Goal: Transaction & Acquisition: Purchase product/service

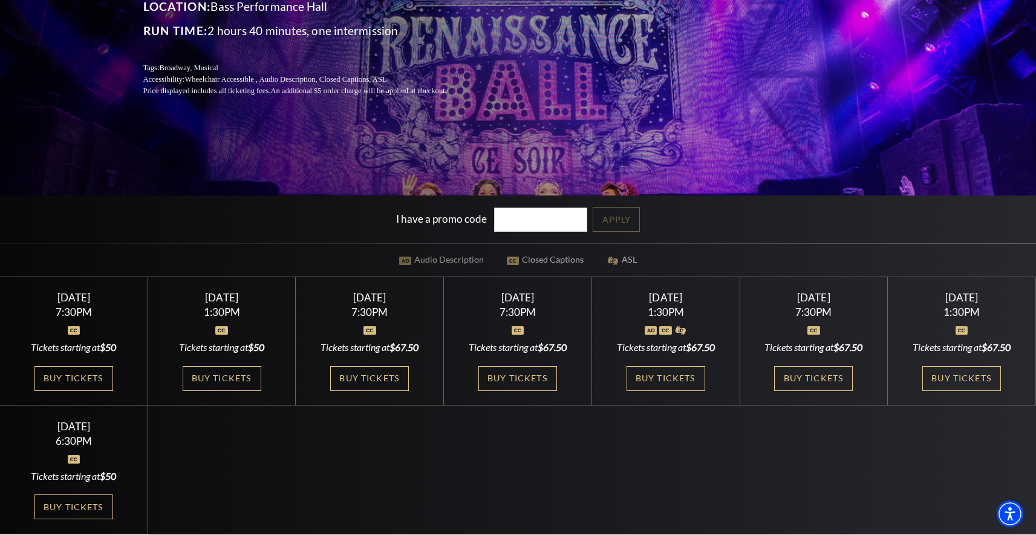
scroll to position [245, 0]
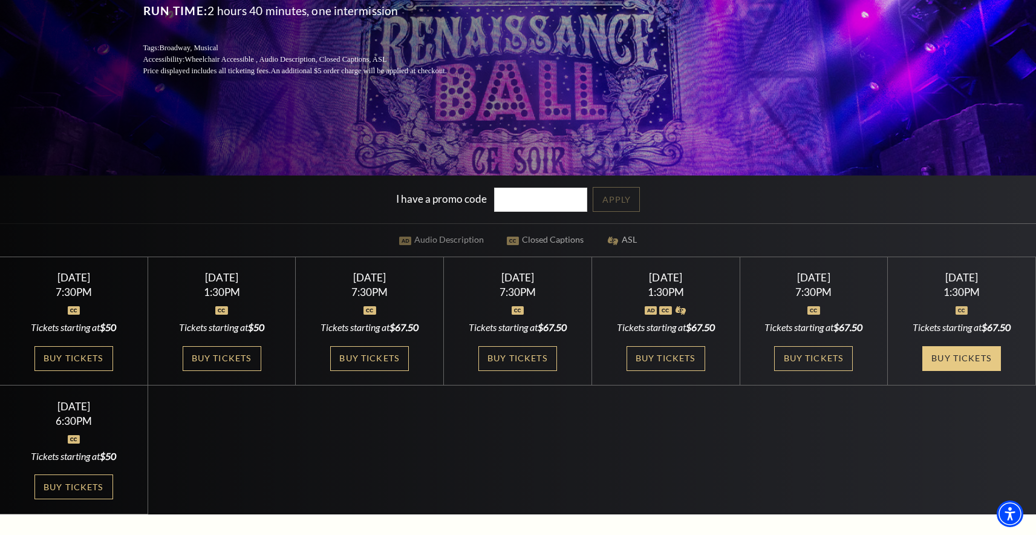
click at [960, 359] on link "Buy Tickets" at bounding box center [961, 358] width 79 height 25
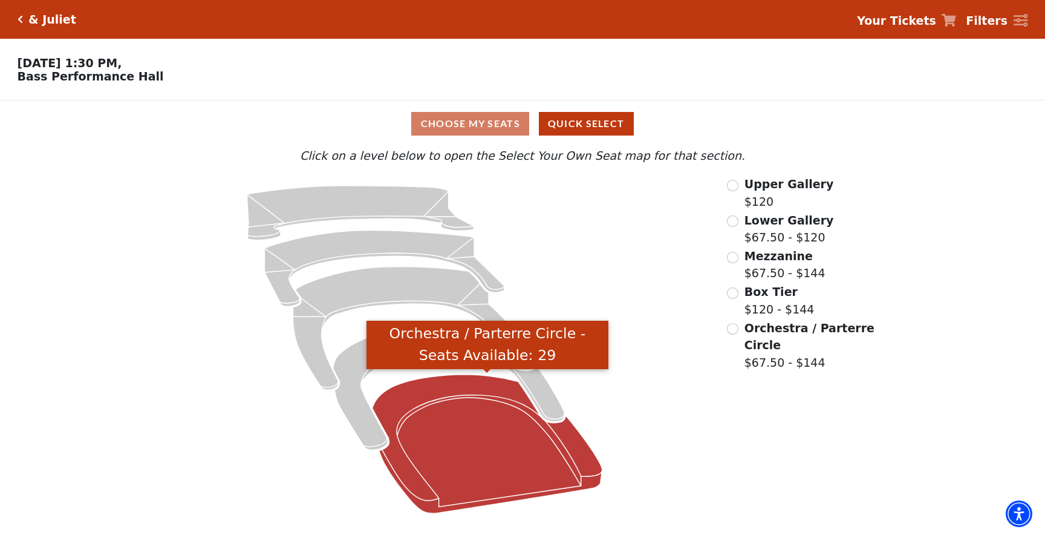
click at [455, 427] on icon "Orchestra / Parterre Circle - Seats Available: 29" at bounding box center [488, 443] width 230 height 138
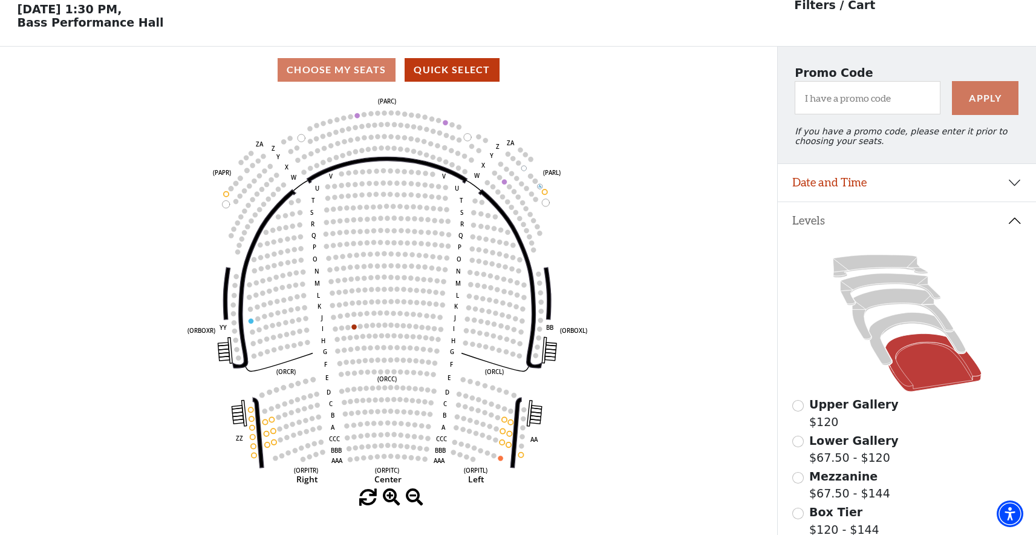
scroll to position [56, 0]
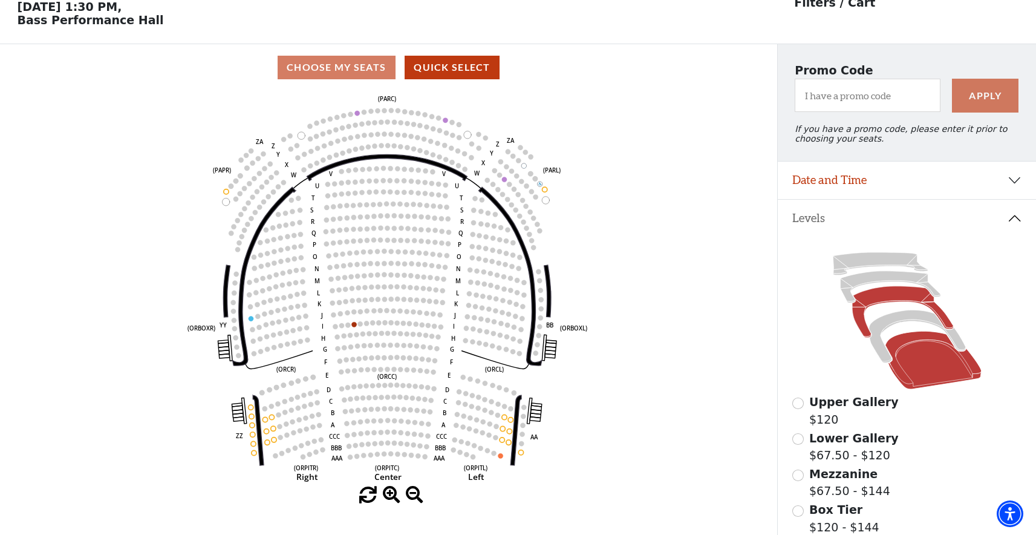
click at [881, 297] on icon at bounding box center [902, 311] width 101 height 51
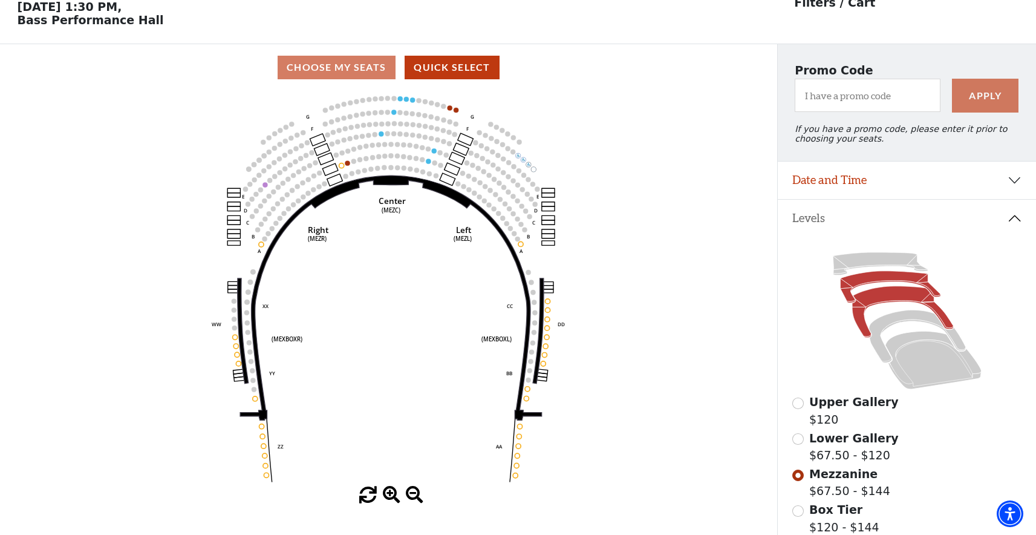
click at [851, 298] on icon at bounding box center [890, 286] width 100 height 31
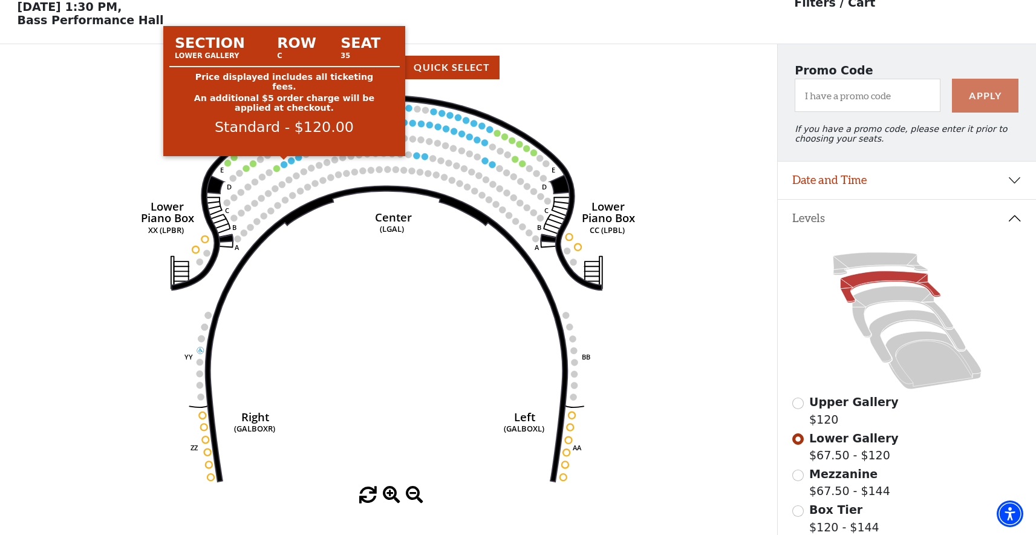
click at [285, 165] on circle at bounding box center [284, 164] width 7 height 7
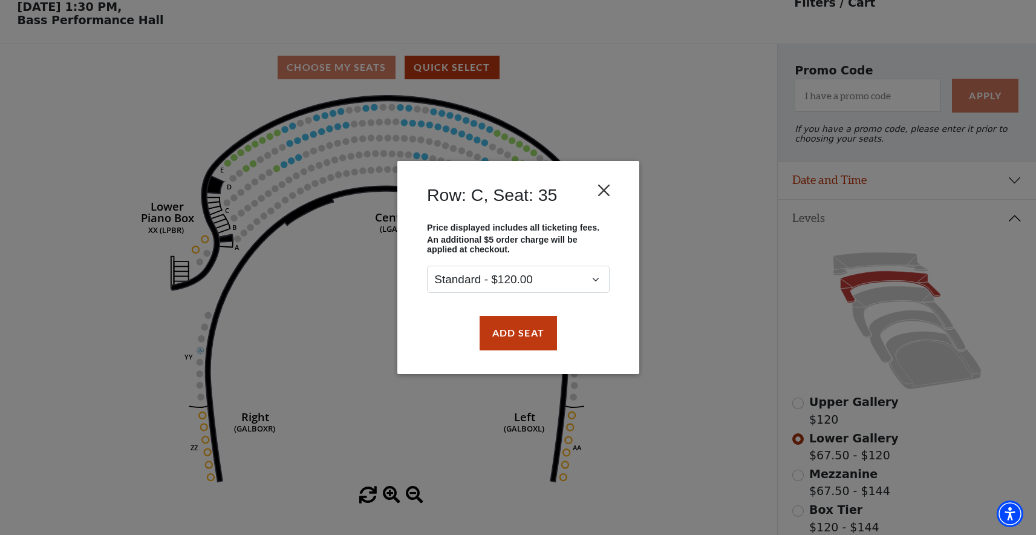
click at [605, 195] on button "Close" at bounding box center [603, 190] width 23 height 23
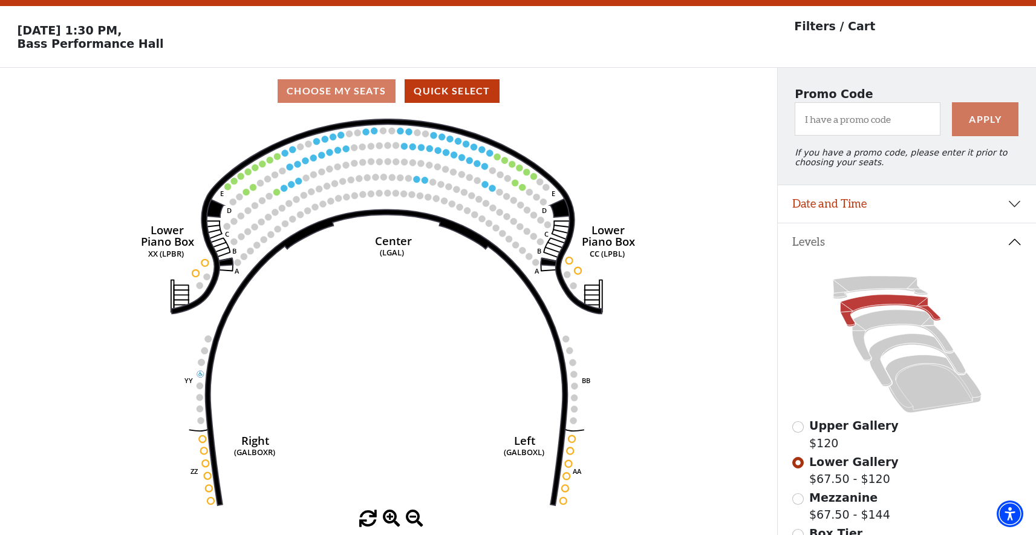
scroll to position [0, 0]
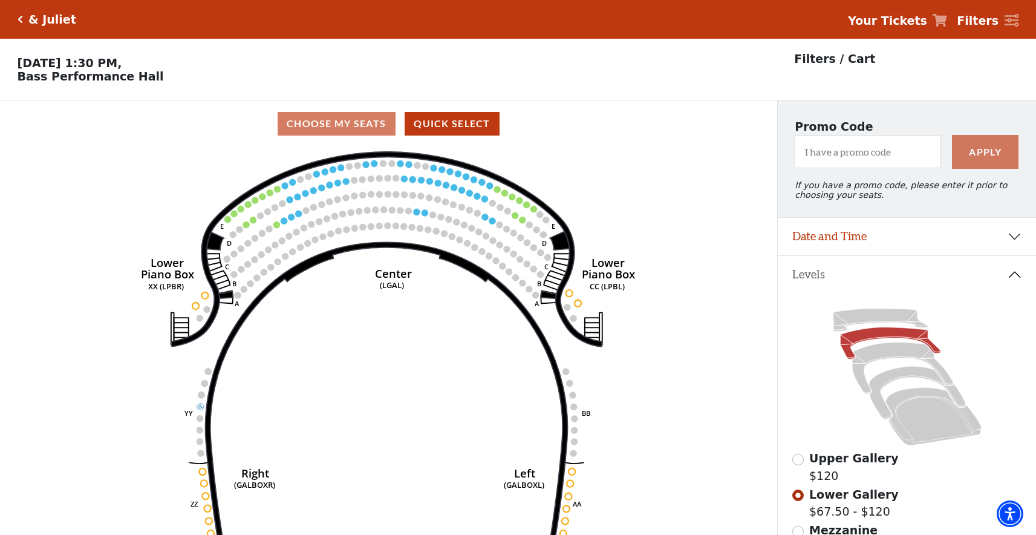
click at [27, 21] on div "& Juliet" at bounding box center [49, 20] width 53 height 14
click at [21, 20] on icon "Click here to go back to filters" at bounding box center [20, 19] width 5 height 8
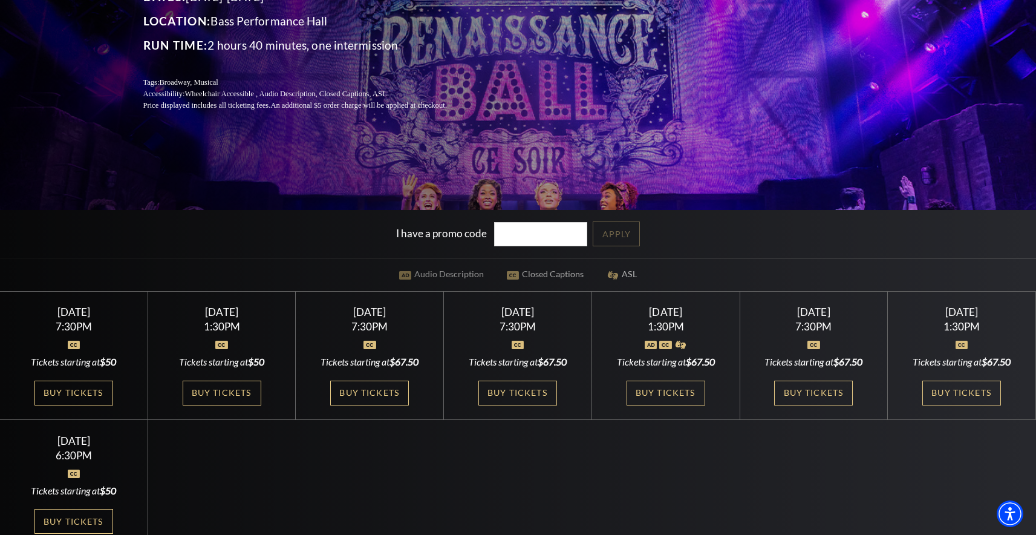
scroll to position [308, 0]
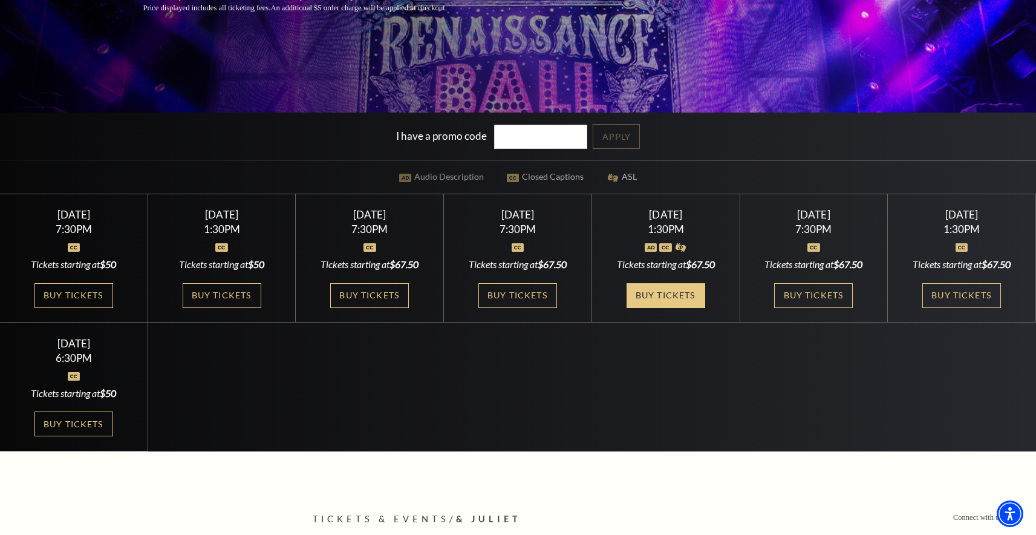
click at [655, 301] on link "Buy Tickets" at bounding box center [666, 295] width 79 height 25
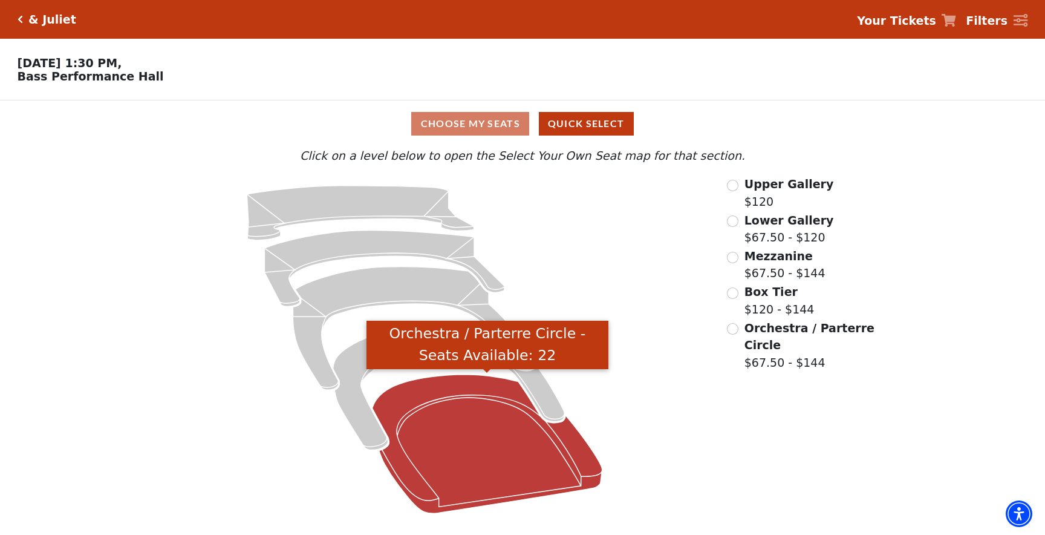
click at [443, 467] on icon "Orchestra / Parterre Circle - Seats Available: 22" at bounding box center [488, 443] width 230 height 138
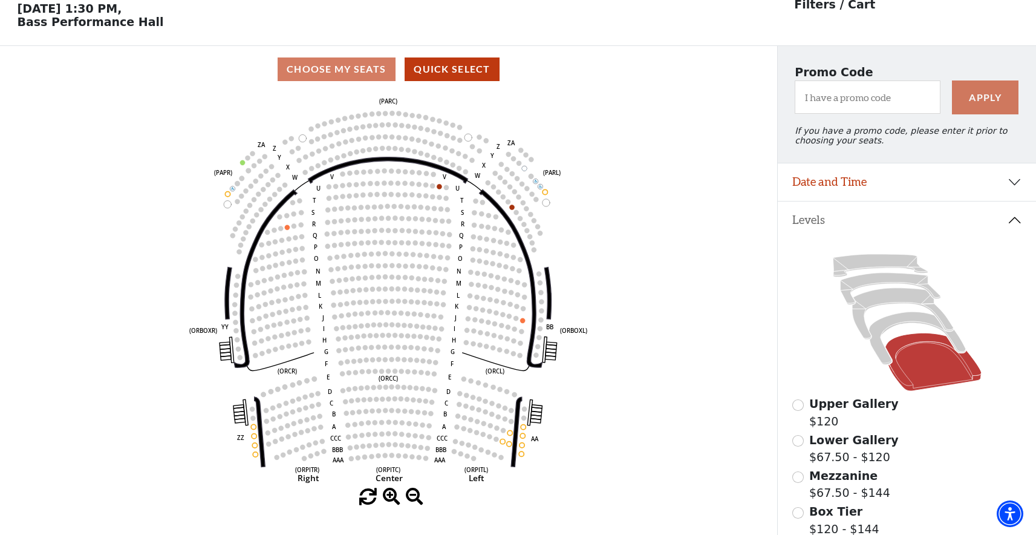
scroll to position [56, 0]
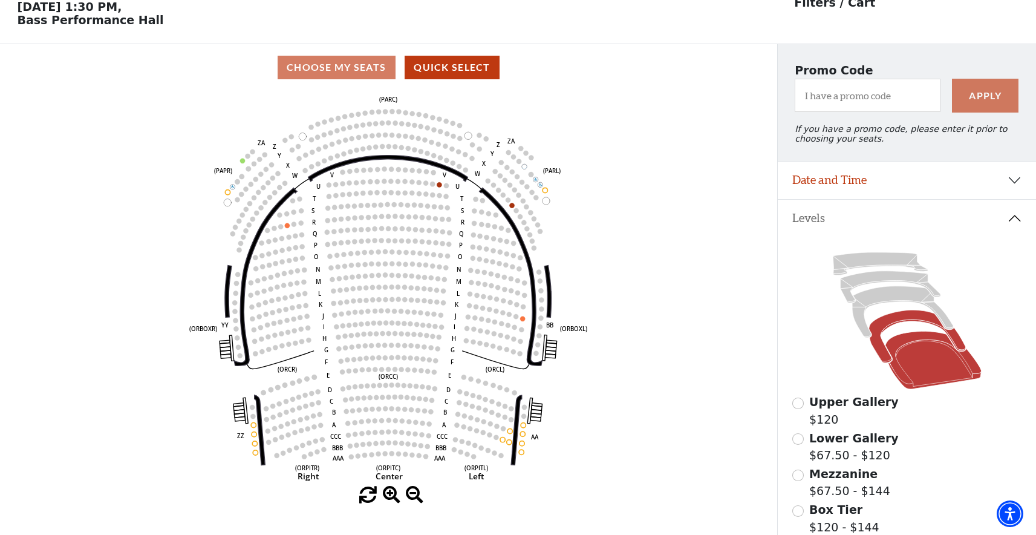
click at [879, 347] on icon at bounding box center [916, 336] width 97 height 53
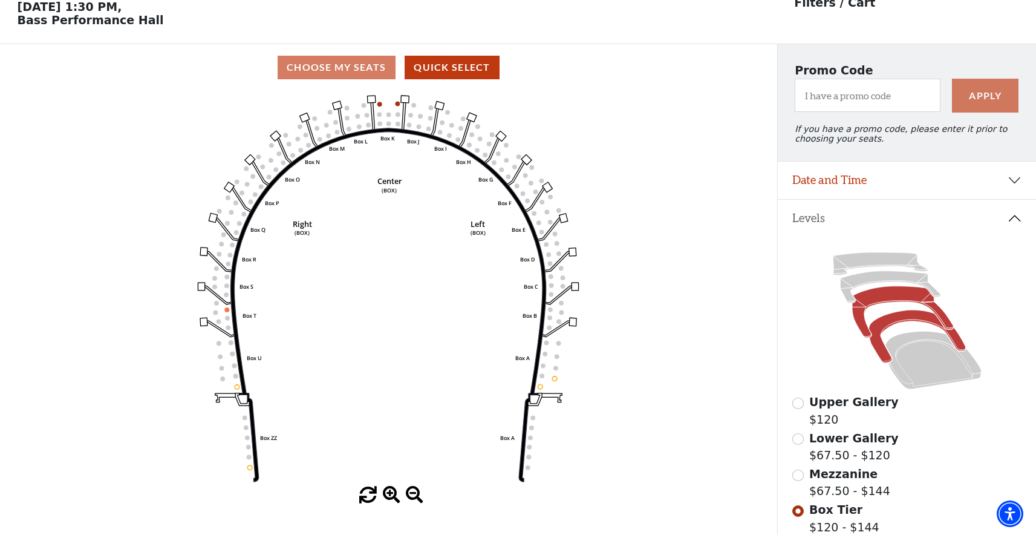
click at [863, 327] on icon at bounding box center [902, 311] width 101 height 51
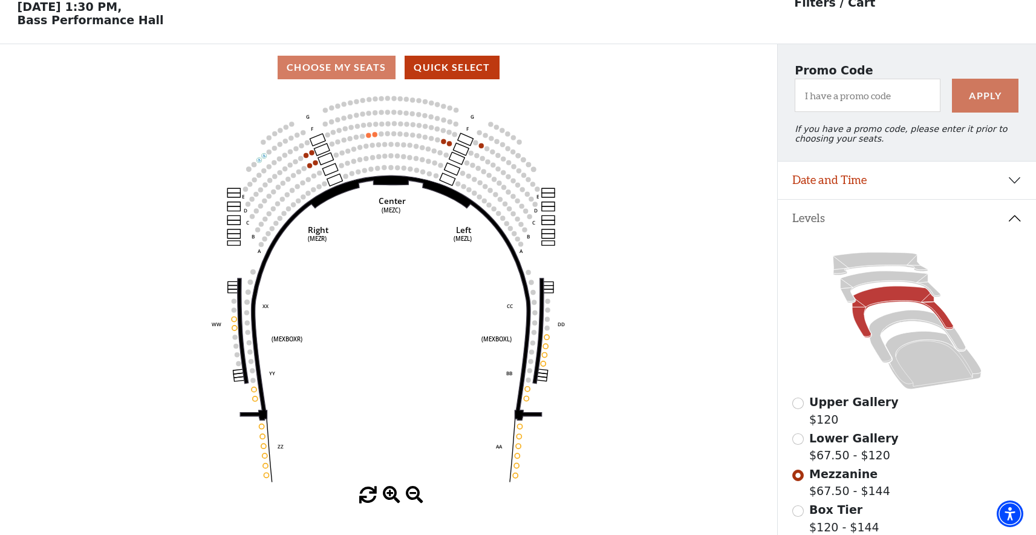
click at [840, 284] on icon at bounding box center [907, 320] width 230 height 145
click at [845, 285] on icon at bounding box center [890, 286] width 100 height 31
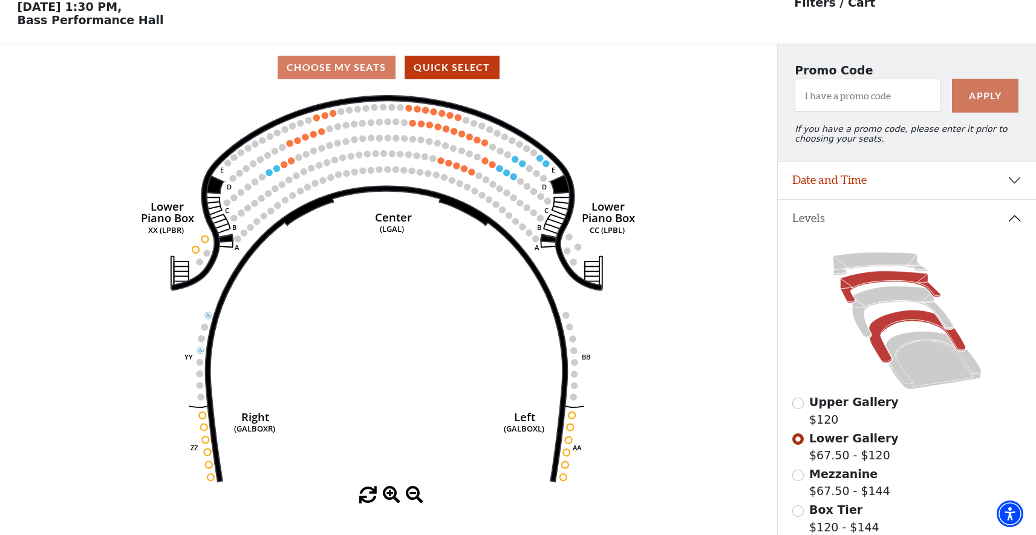
click at [881, 351] on icon at bounding box center [916, 336] width 97 height 53
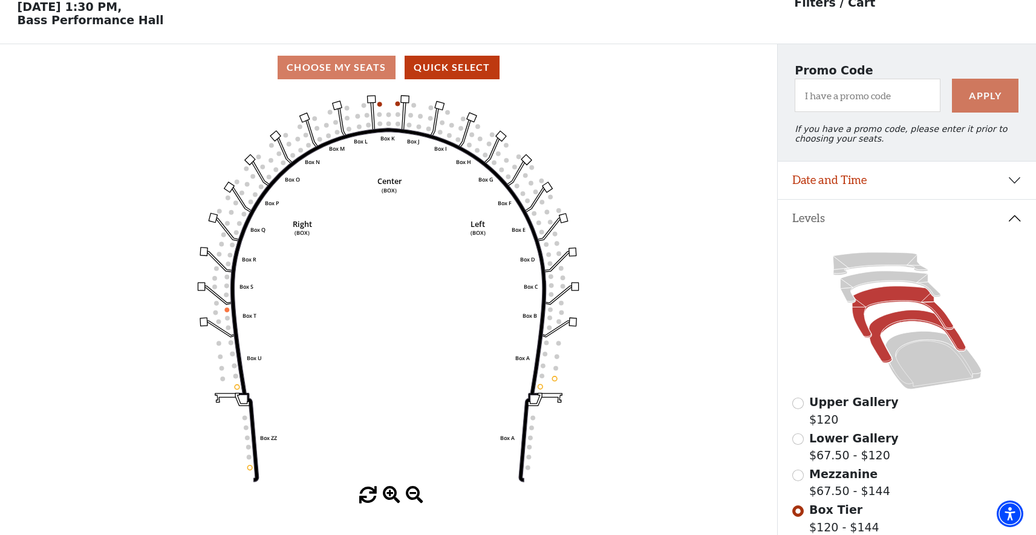
click at [862, 324] on icon at bounding box center [902, 311] width 101 height 51
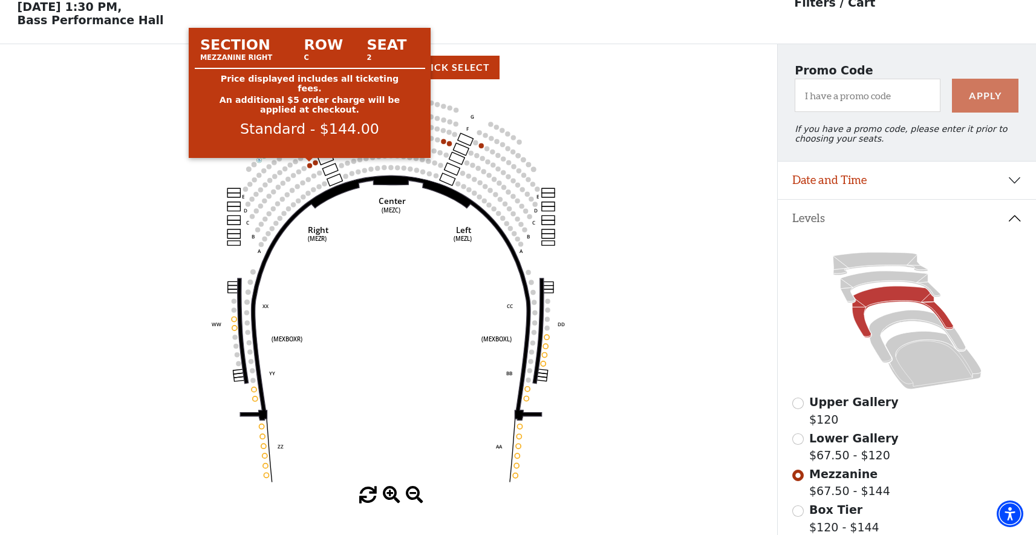
click at [310, 165] on circle at bounding box center [309, 165] width 5 height 5
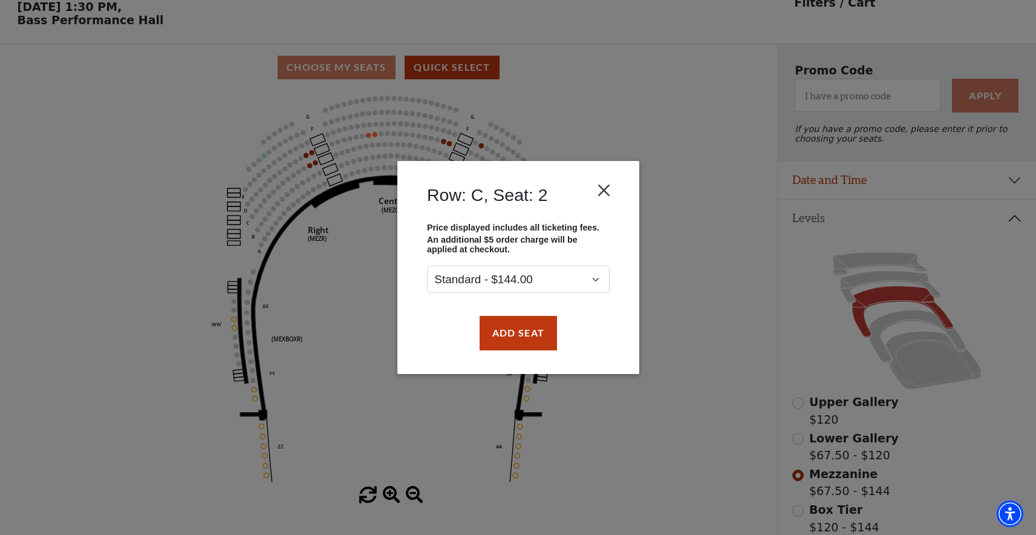
click at [601, 198] on button "Close" at bounding box center [603, 190] width 23 height 23
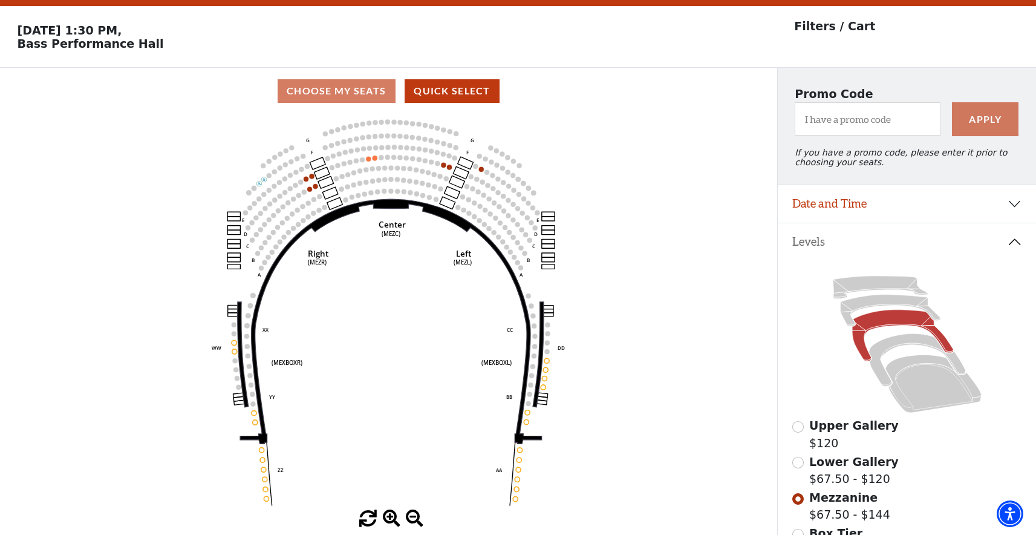
scroll to position [0, 0]
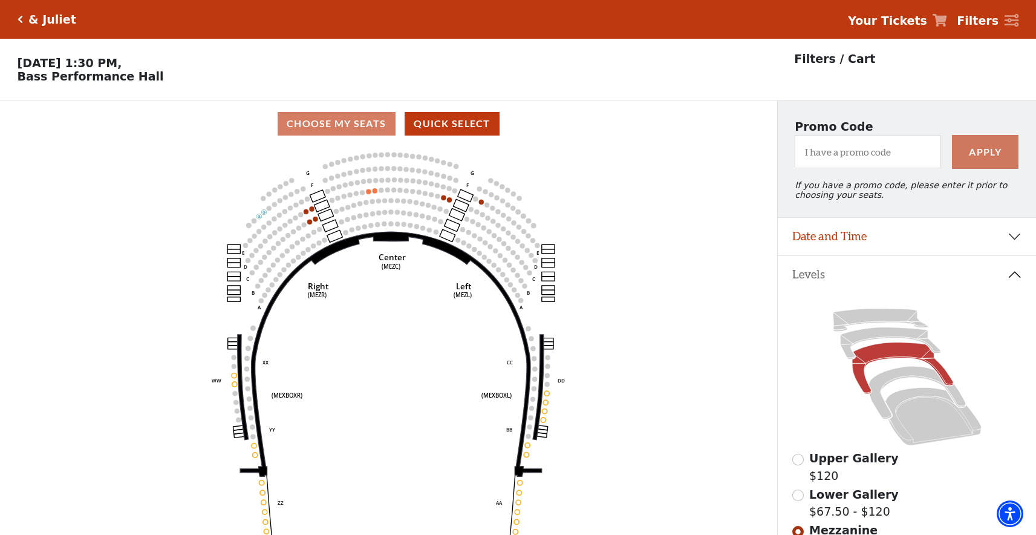
click at [25, 18] on div "& Juliet" at bounding box center [49, 20] width 53 height 14
click at [24, 17] on div "& Juliet" at bounding box center [49, 20] width 53 height 14
click at [22, 18] on icon "Click here to go back to filters" at bounding box center [20, 19] width 5 height 8
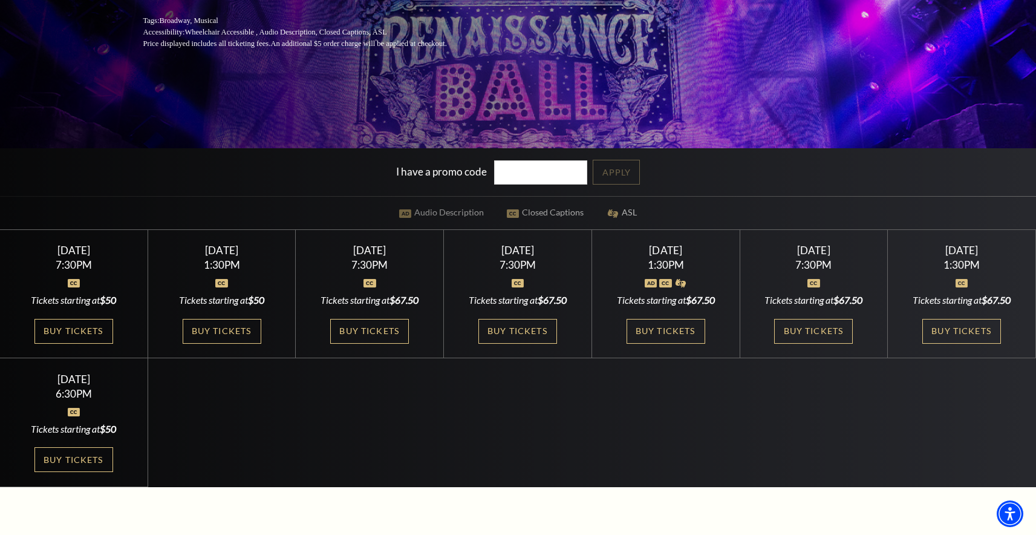
scroll to position [389, 0]
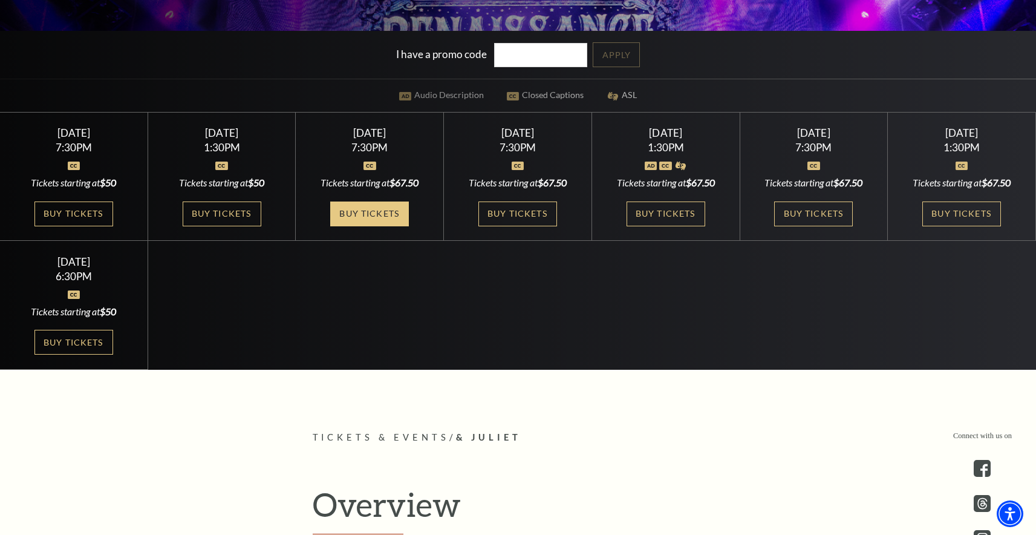
click at [376, 213] on link "Buy Tickets" at bounding box center [369, 213] width 79 height 25
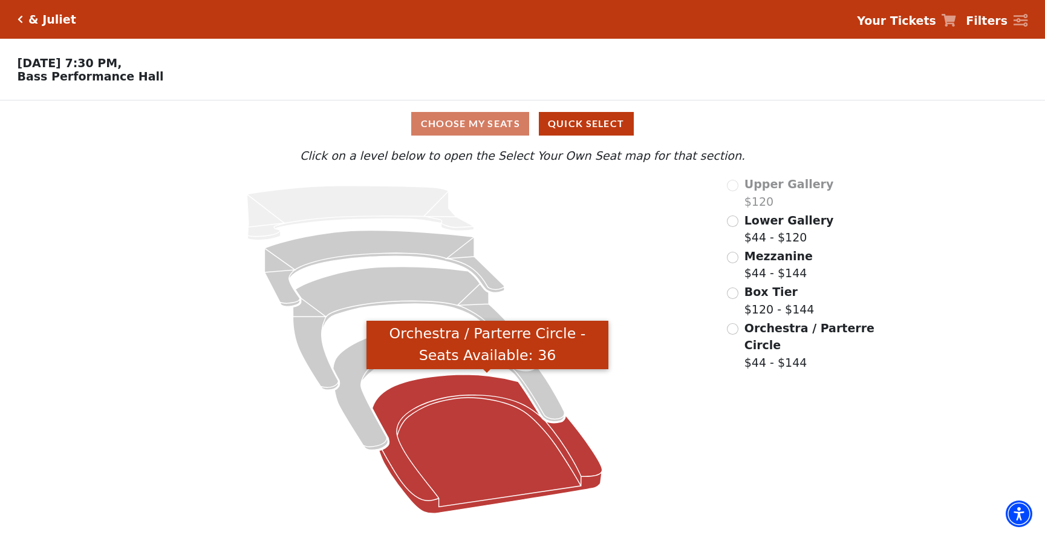
click at [424, 406] on icon "Orchestra / Parterre Circle - Seats Available: 36" at bounding box center [488, 443] width 230 height 138
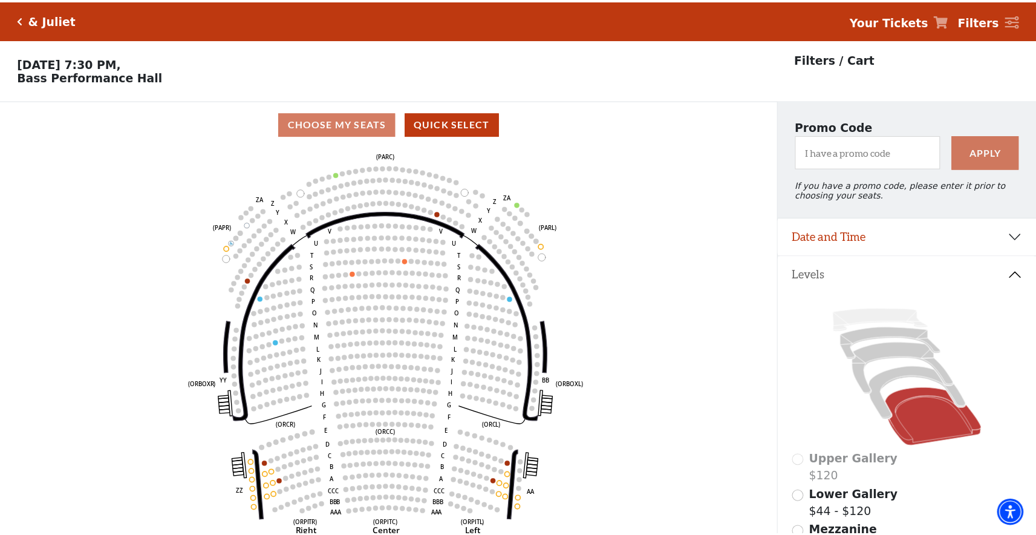
scroll to position [56, 0]
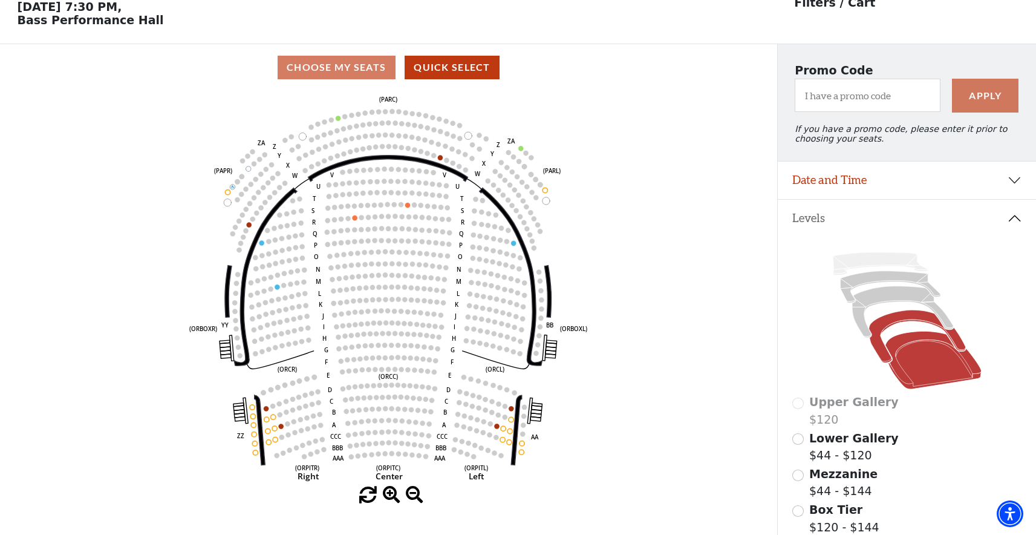
click at [873, 344] on icon at bounding box center [916, 336] width 97 height 53
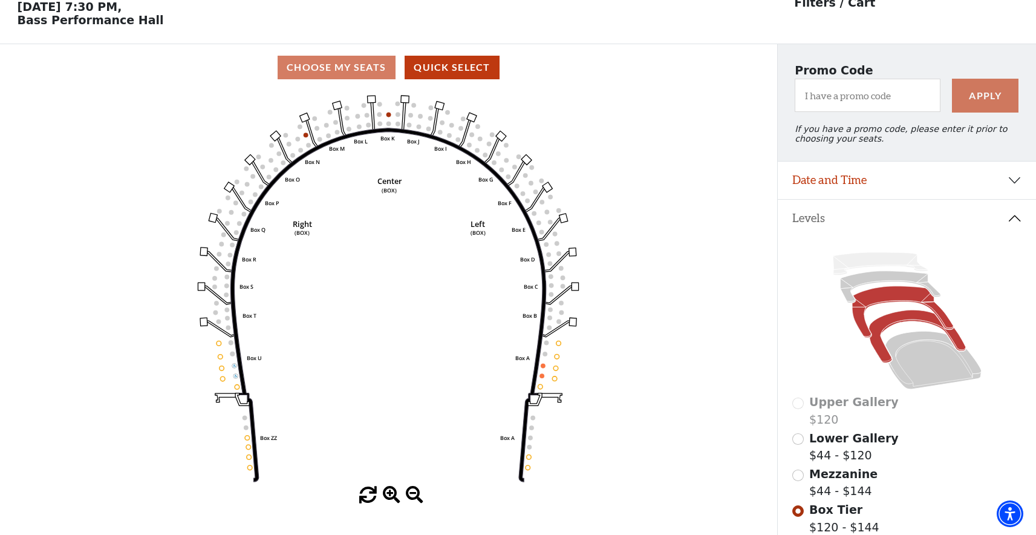
click at [862, 324] on icon at bounding box center [902, 311] width 101 height 51
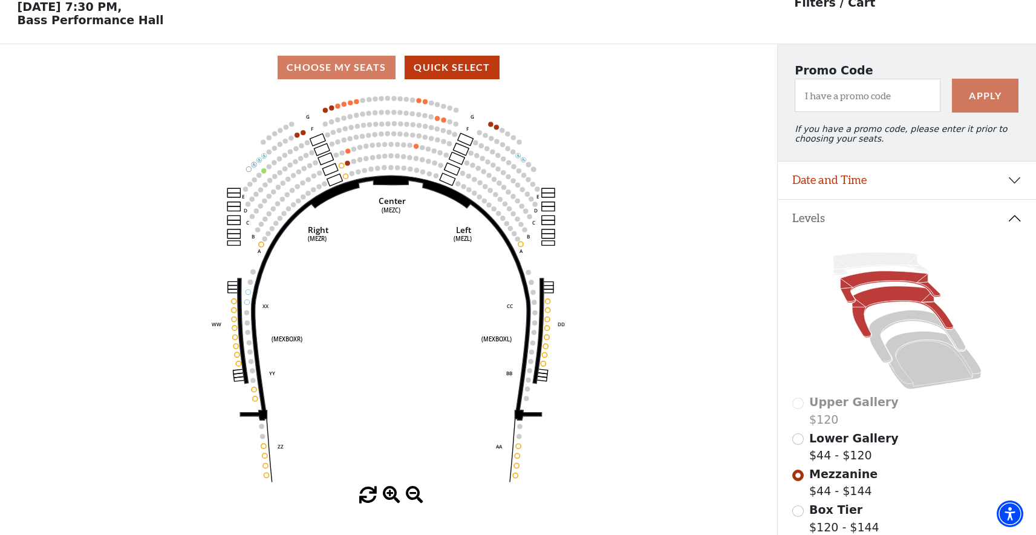
click at [850, 292] on icon at bounding box center [890, 286] width 100 height 31
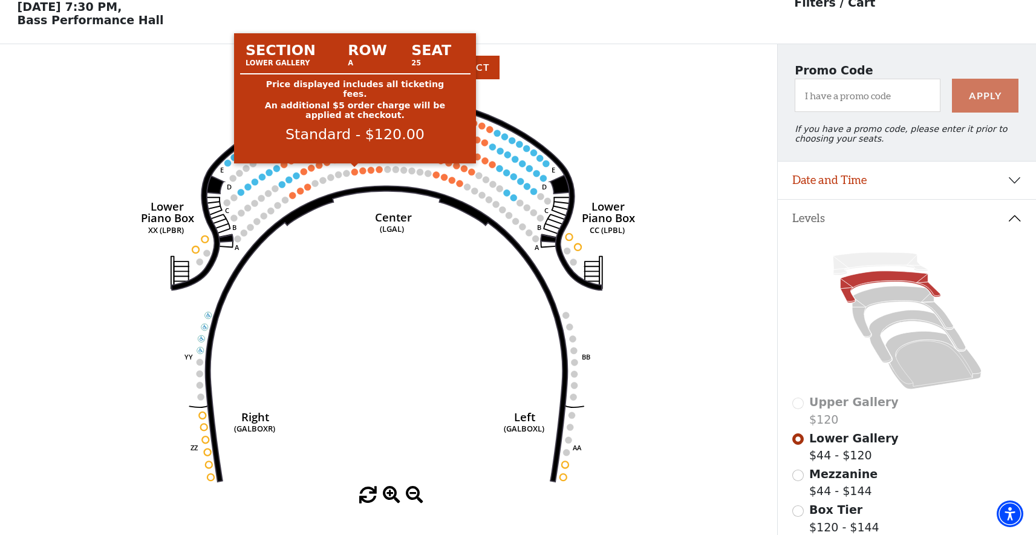
click at [356, 173] on circle at bounding box center [354, 171] width 7 height 7
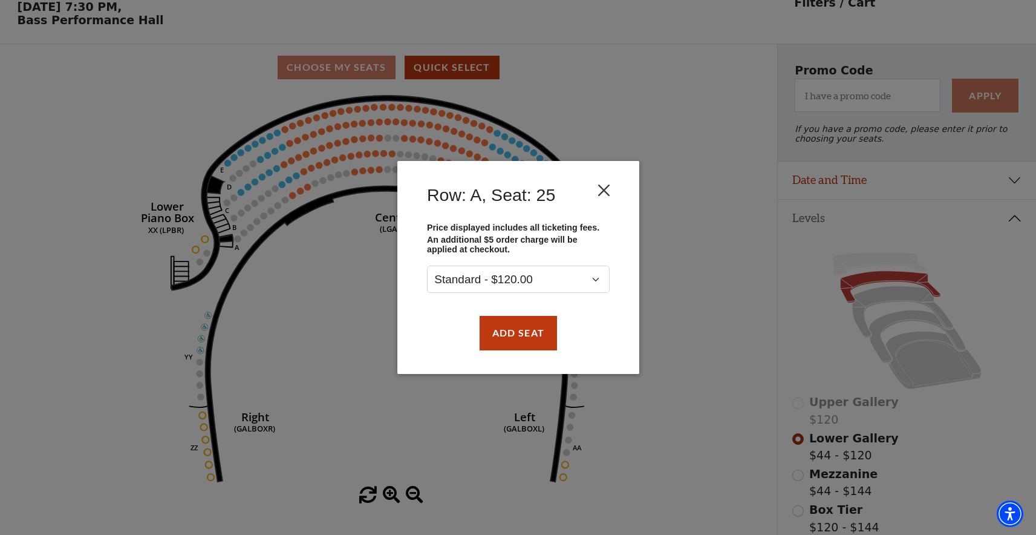
click at [602, 196] on button "Close" at bounding box center [603, 190] width 23 height 23
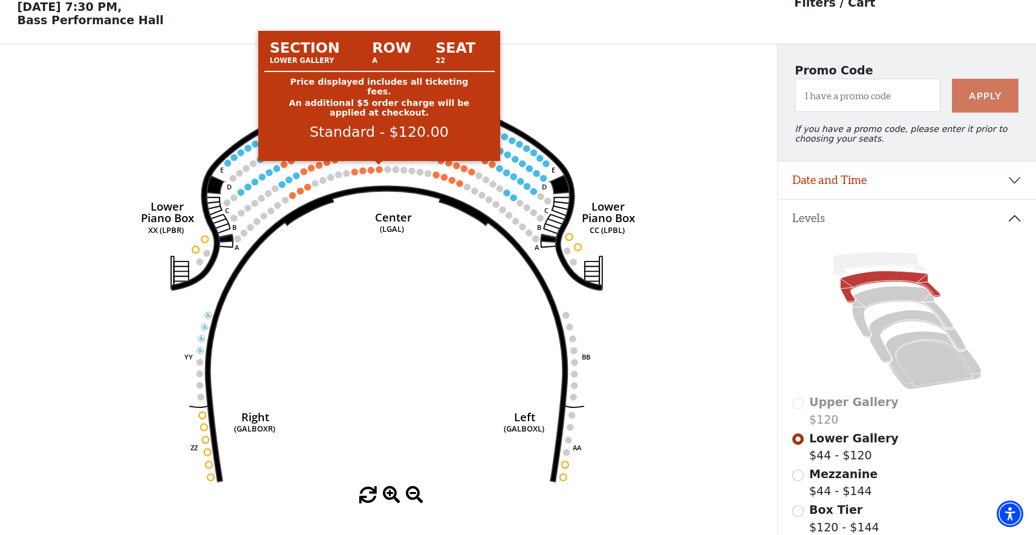
click at [377, 173] on icon "Right (GALBOXR) E D C B A E D C B A YY ZZ Left (GALBOXL) BB AA Center Lower Pia…" at bounding box center [388, 289] width 699 height 396
click at [377, 171] on circle at bounding box center [379, 169] width 7 height 7
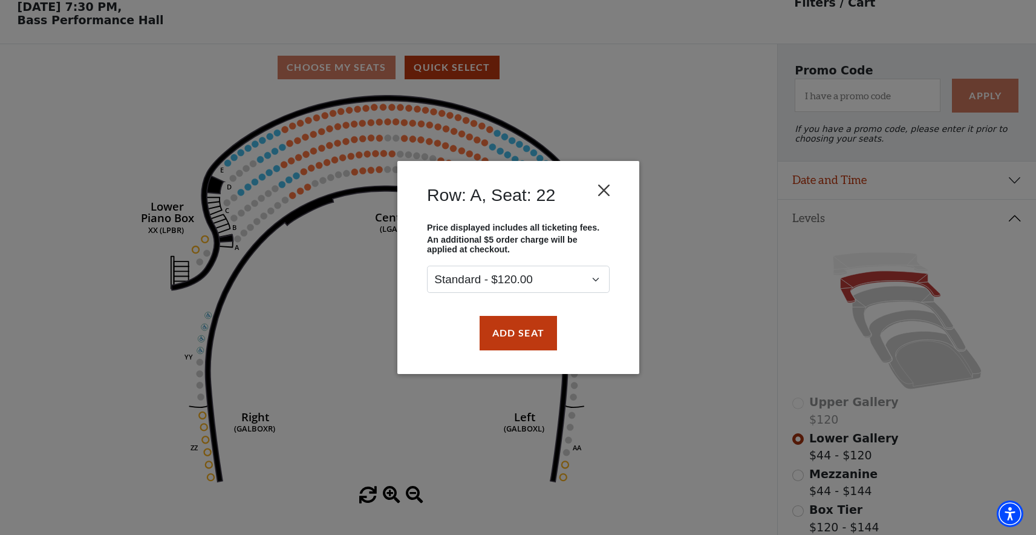
click at [602, 201] on button "Close" at bounding box center [603, 190] width 23 height 23
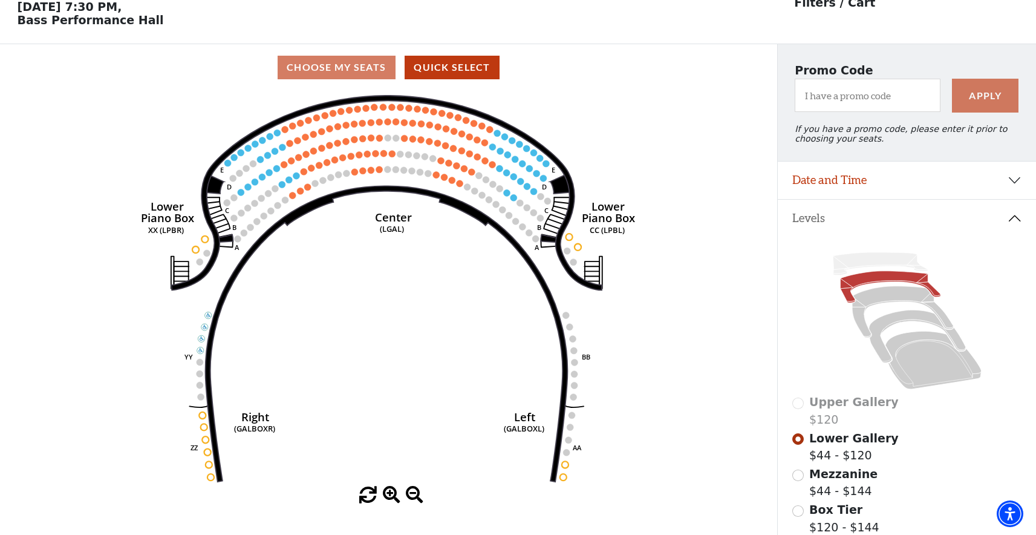
click at [850, 1] on p "Filters / Cart" at bounding box center [834, 3] width 81 height 18
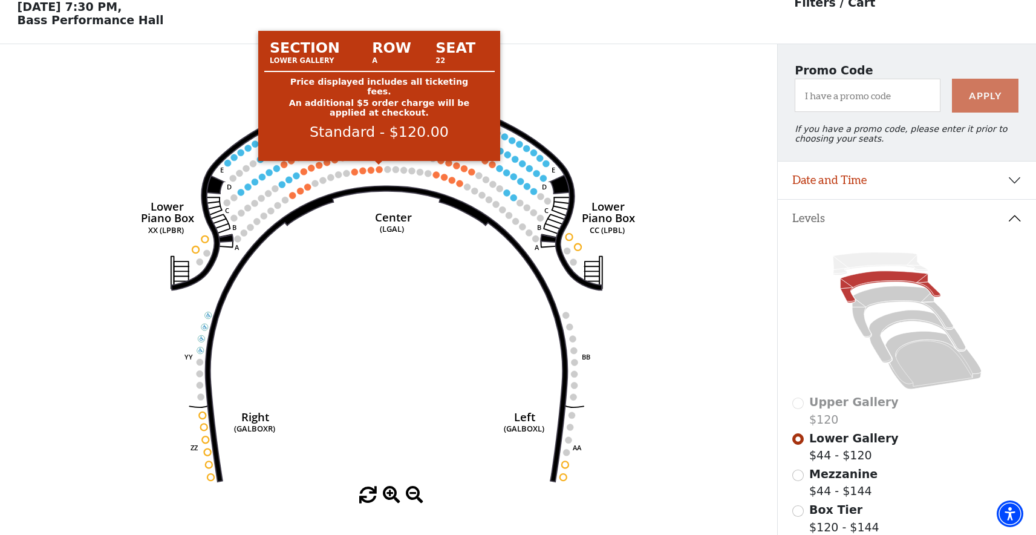
click at [379, 168] on circle at bounding box center [379, 169] width 7 height 7
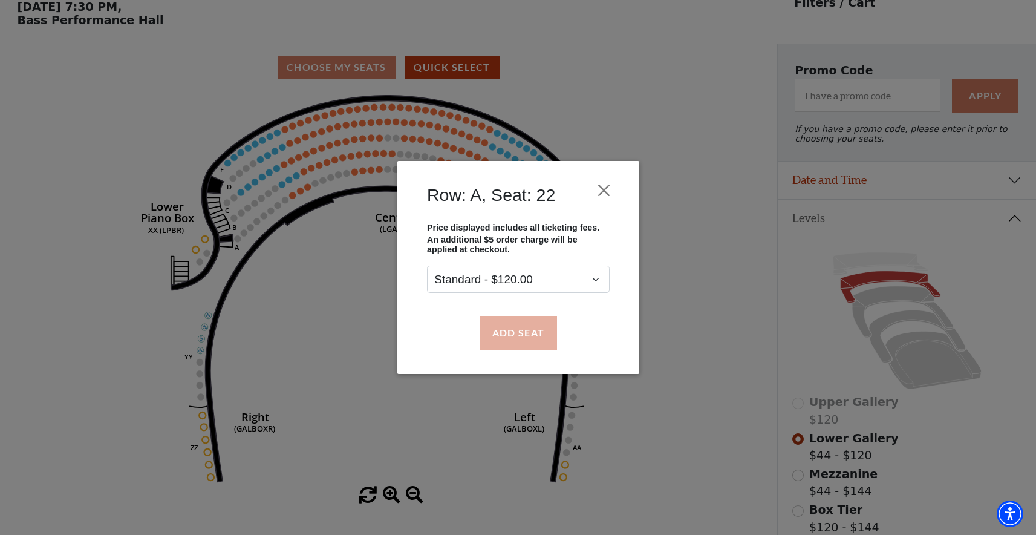
click at [526, 345] on button "Add Seat" at bounding box center [517, 333] width 77 height 34
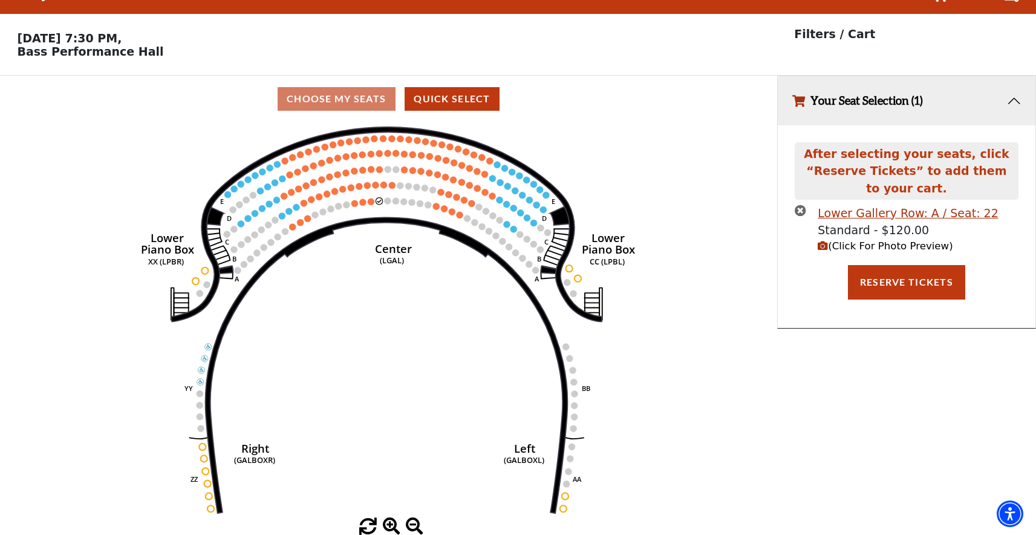
scroll to position [0, 0]
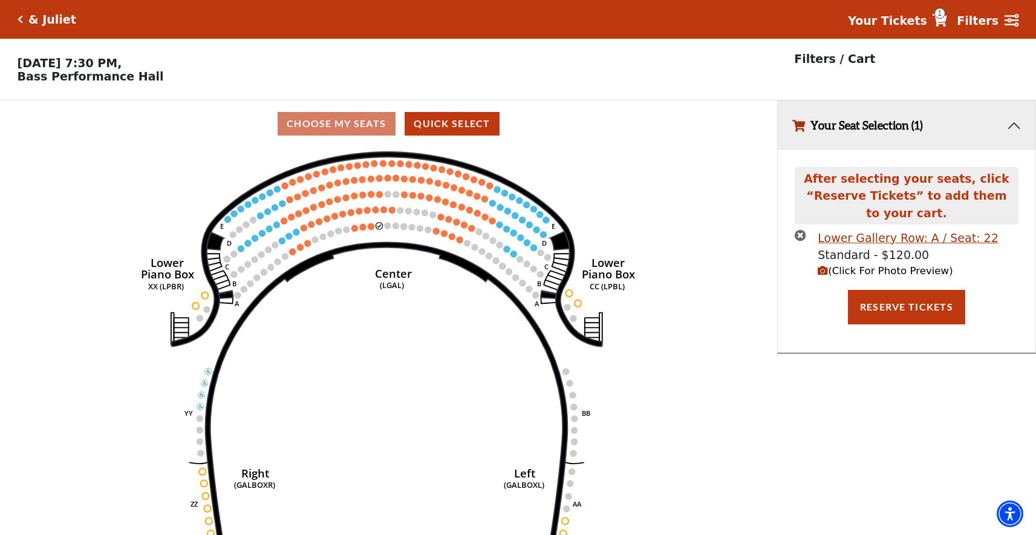
click at [370, 227] on circle at bounding box center [371, 226] width 7 height 7
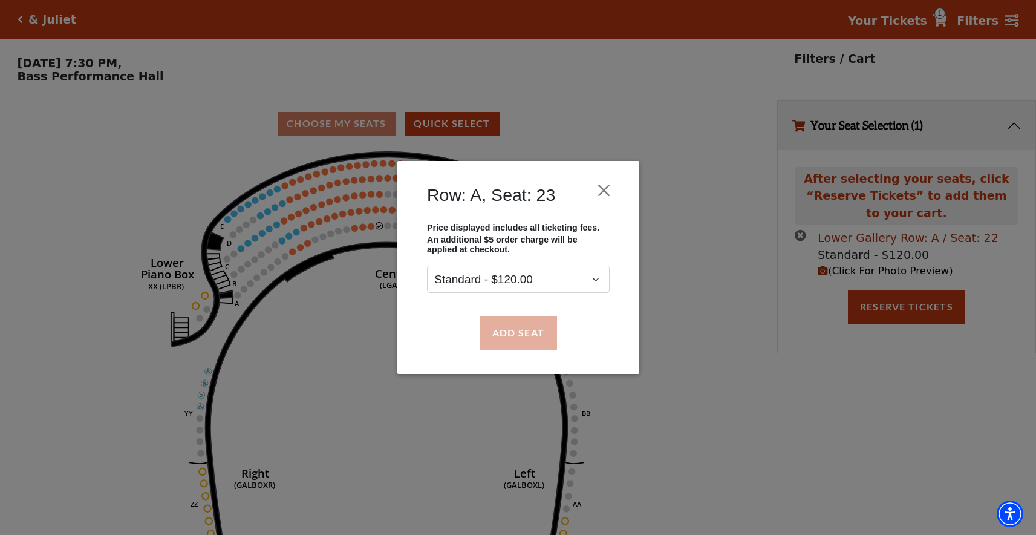
click at [495, 345] on button "Add Seat" at bounding box center [517, 333] width 77 height 34
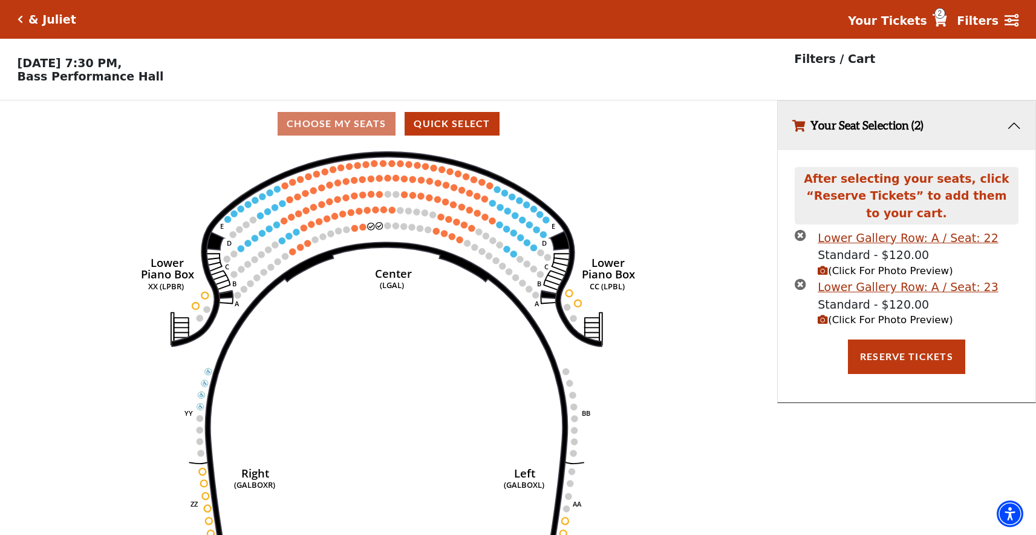
click at [362, 230] on icon "Right (GALBOXR) E D C B A E D C B A YY ZZ Left (GALBOXL) BB AA Center Lower Pia…" at bounding box center [388, 345] width 699 height 396
click at [362, 229] on circle at bounding box center [363, 226] width 7 height 7
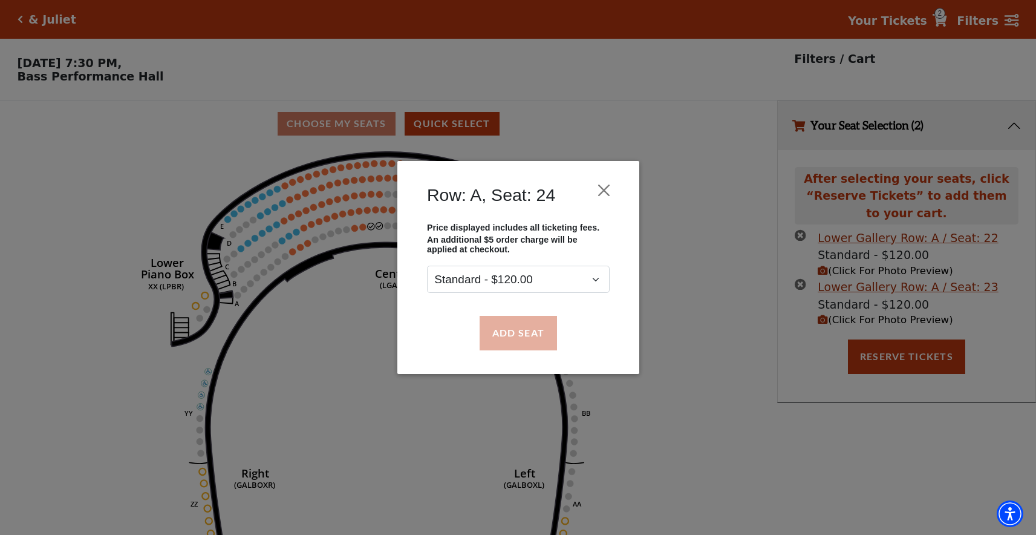
click at [497, 338] on button "Add Seat" at bounding box center [517, 333] width 77 height 34
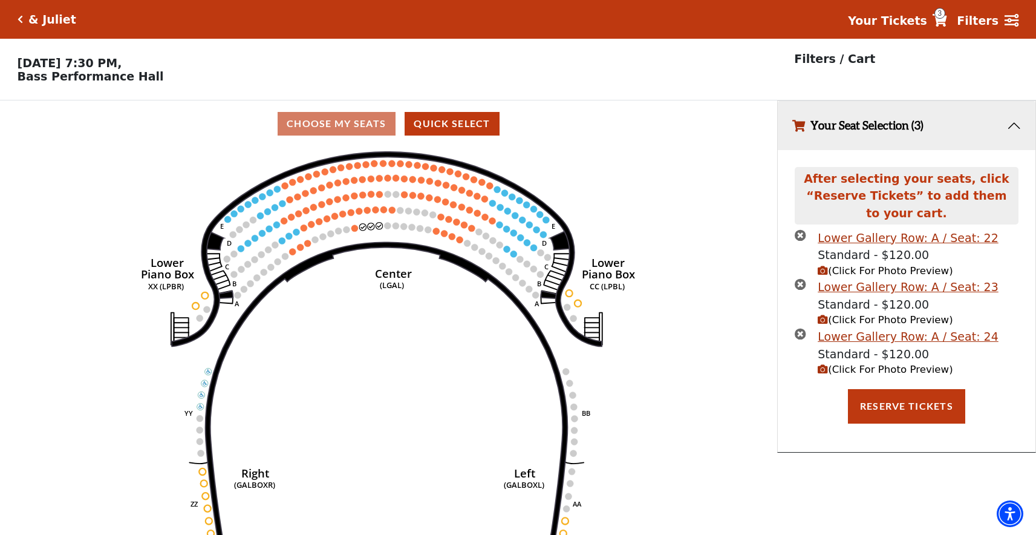
click at [865, 267] on span "(Click For Photo Preview)" at bounding box center [885, 270] width 135 height 11
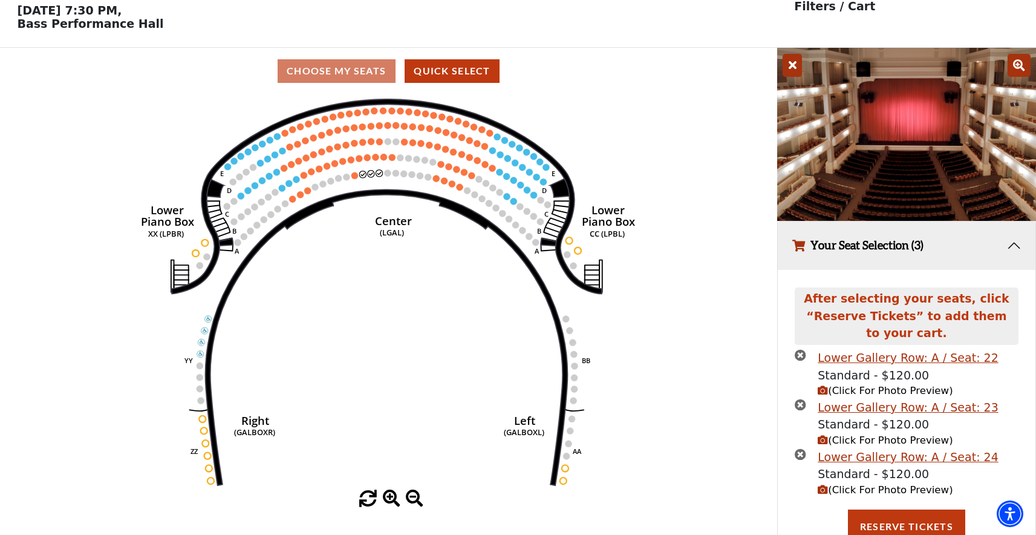
scroll to position [86, 0]
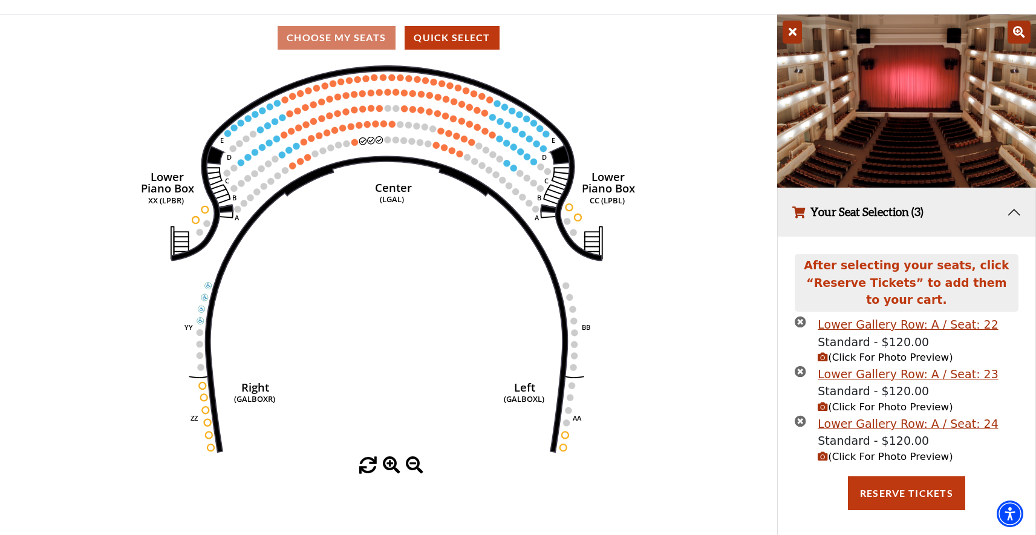
click at [862, 405] on span "(Click For Photo Preview)" at bounding box center [885, 406] width 135 height 11
click at [878, 455] on span "(Click For Photo Preview)" at bounding box center [885, 456] width 135 height 11
click at [789, 33] on icon at bounding box center [792, 32] width 19 height 23
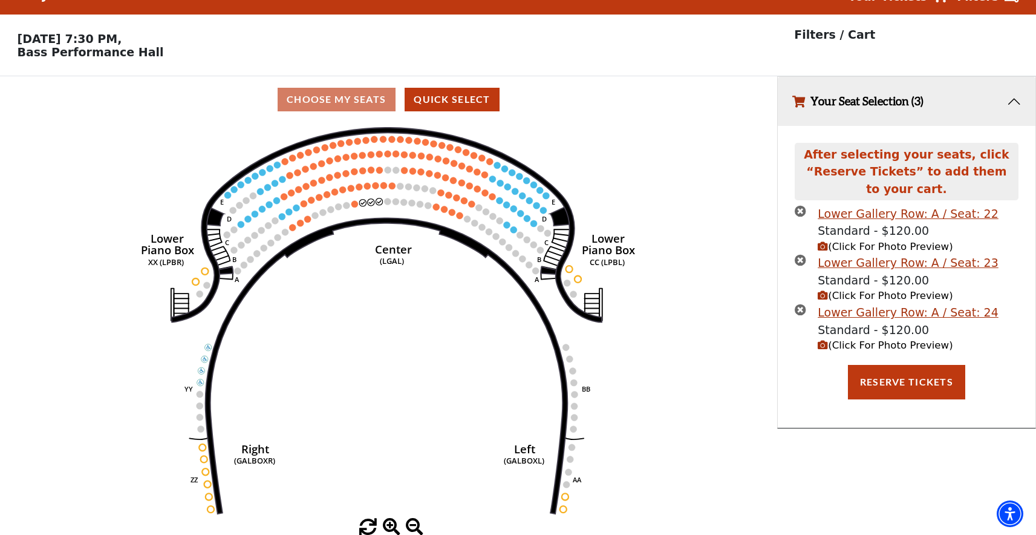
click at [881, 342] on span "(Click For Photo Preview)" at bounding box center [885, 344] width 135 height 11
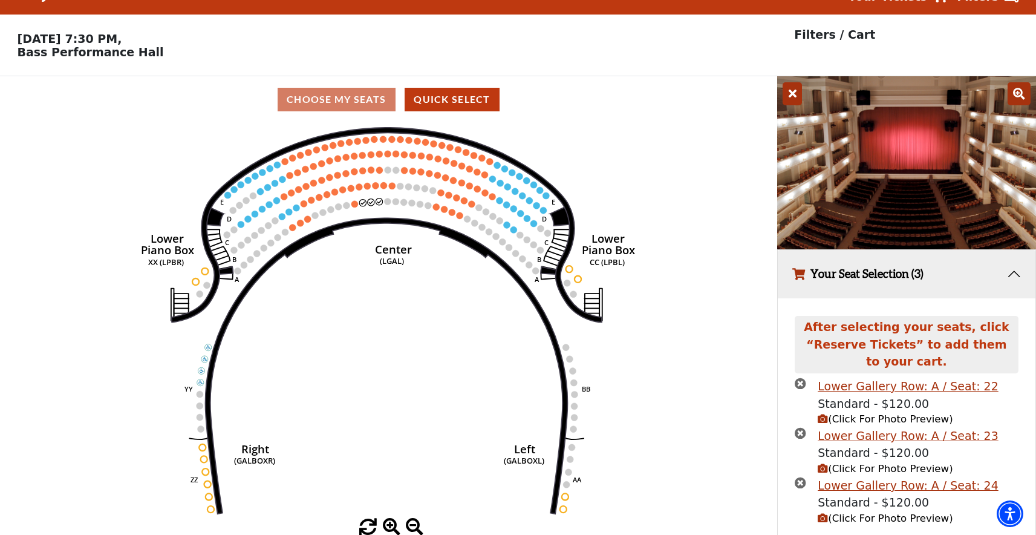
click at [795, 97] on icon at bounding box center [792, 93] width 19 height 23
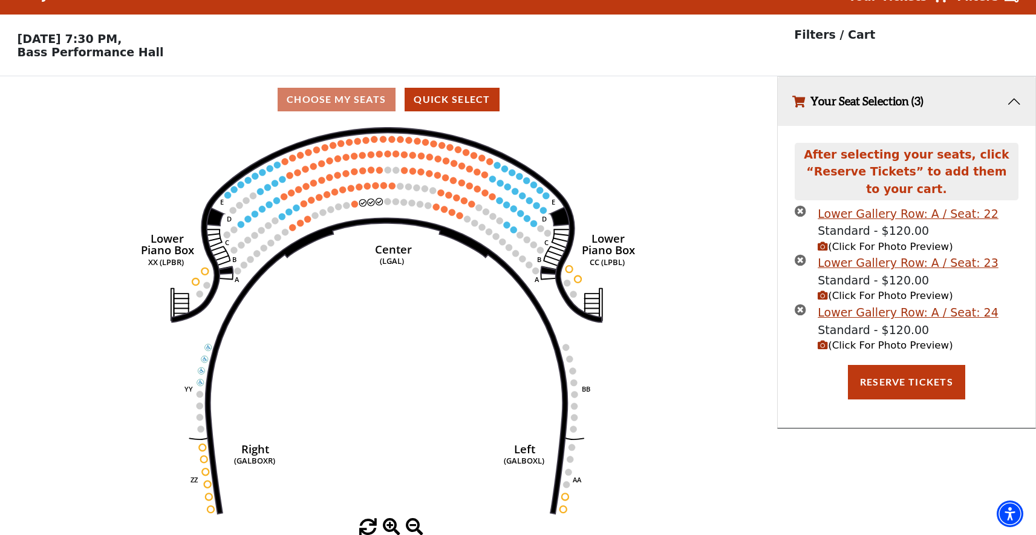
scroll to position [0, 0]
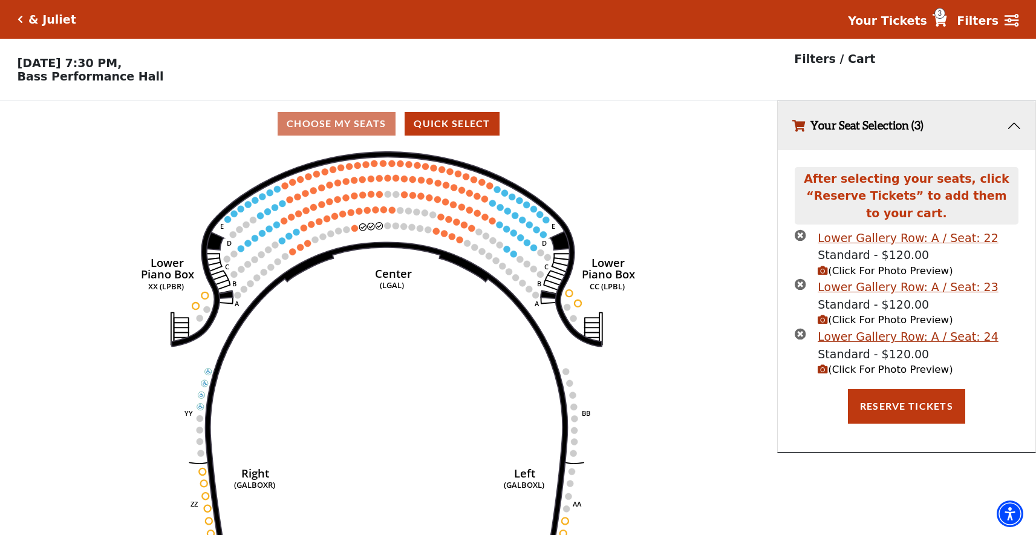
click at [21, 16] on icon "Click here to go back to filters" at bounding box center [20, 19] width 5 height 8
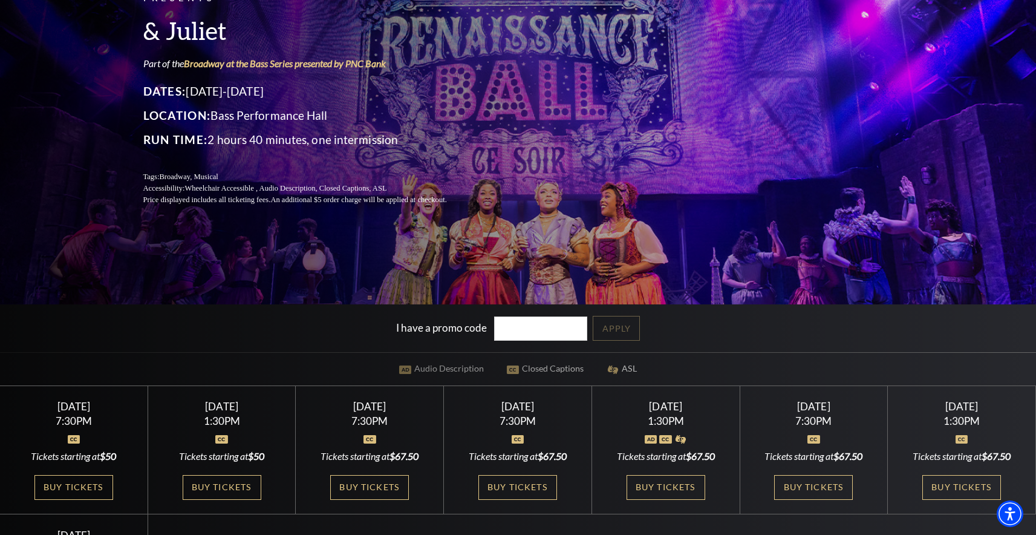
scroll to position [264, 0]
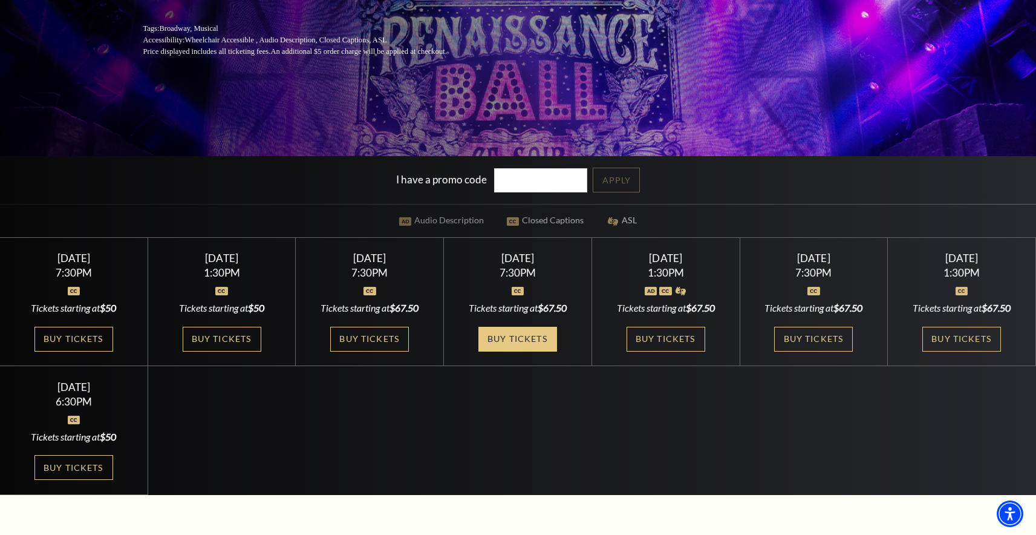
click at [518, 337] on link "Buy Tickets" at bounding box center [517, 339] width 79 height 25
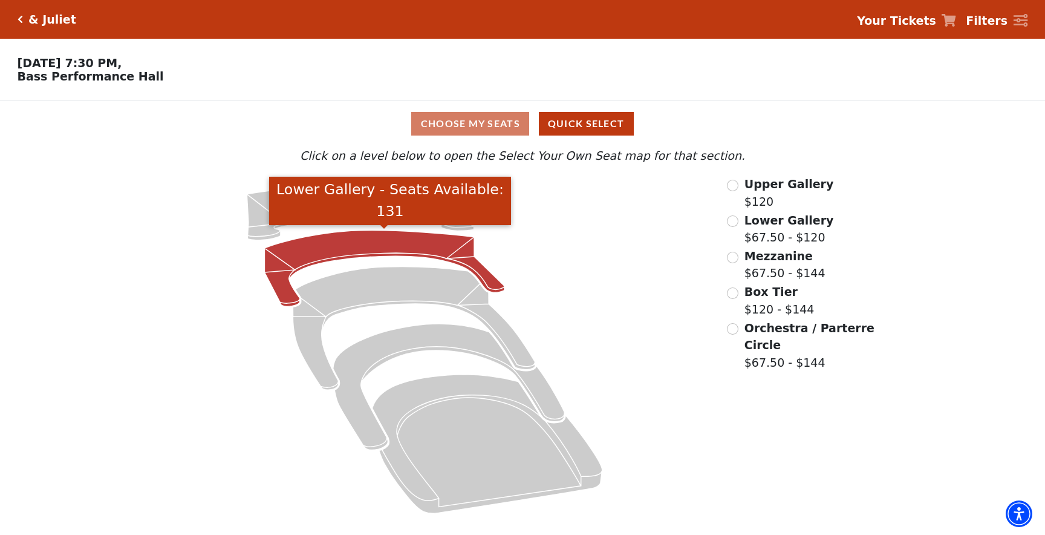
click at [370, 241] on icon "Lower Gallery - Seats Available: 131" at bounding box center [385, 268] width 240 height 76
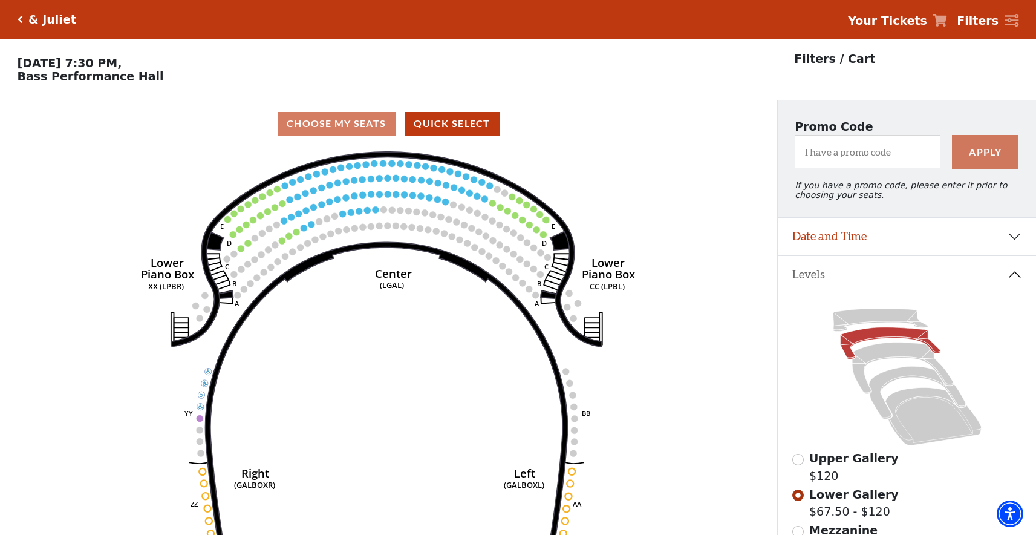
click at [21, 21] on icon "Click here to go back to filters" at bounding box center [20, 19] width 5 height 8
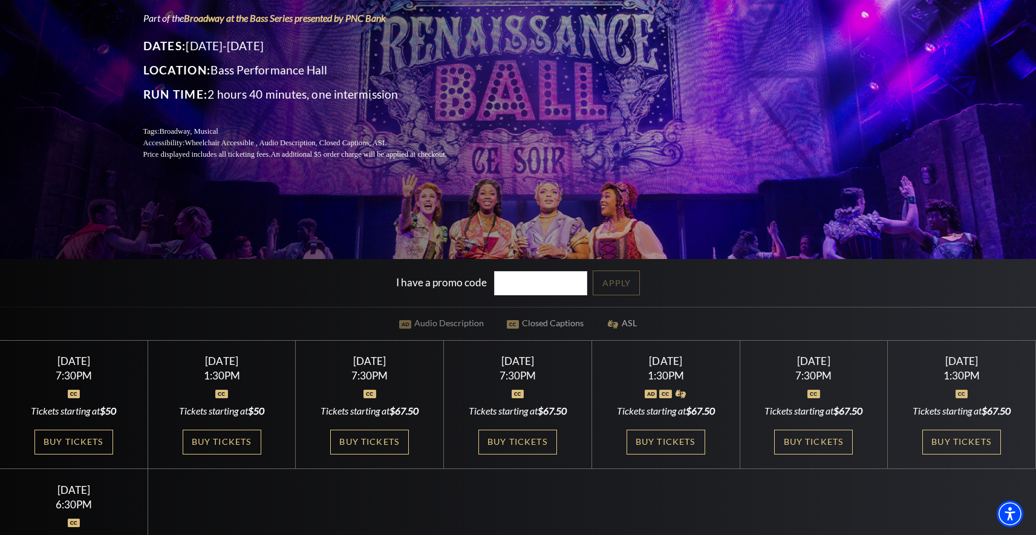
scroll to position [164, 0]
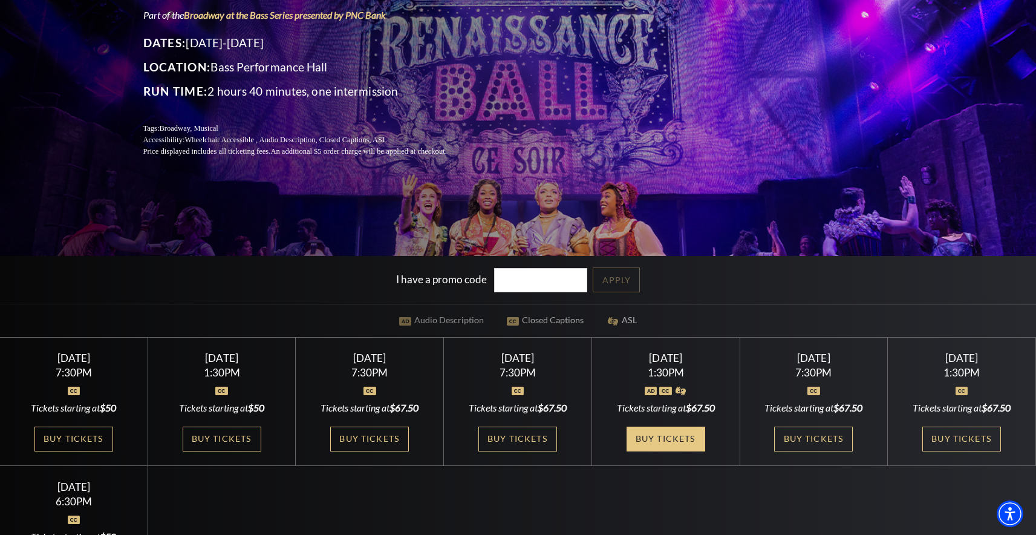
click at [663, 430] on link "Buy Tickets" at bounding box center [666, 438] width 79 height 25
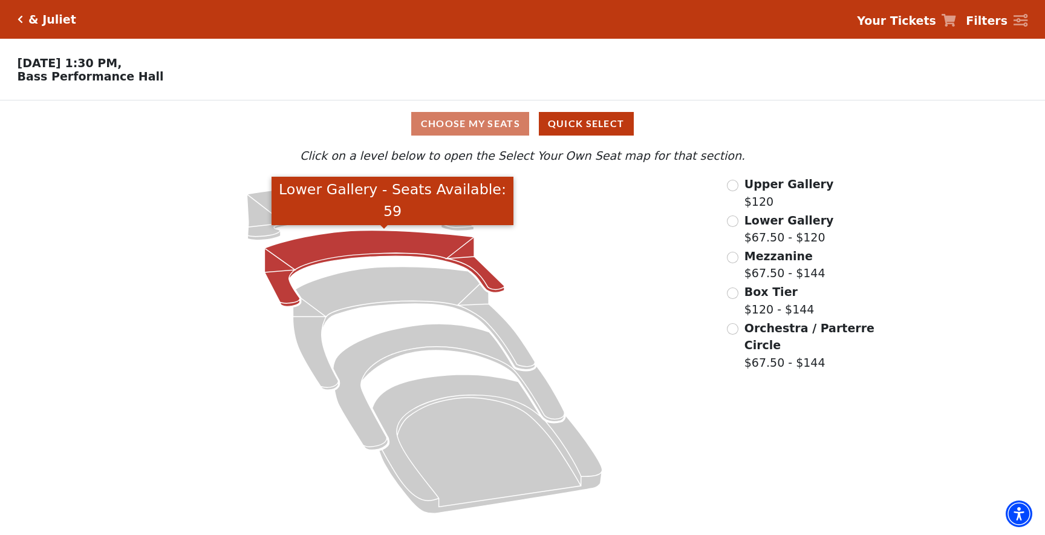
click at [392, 241] on icon "Lower Gallery - Seats Available: 59" at bounding box center [385, 268] width 240 height 76
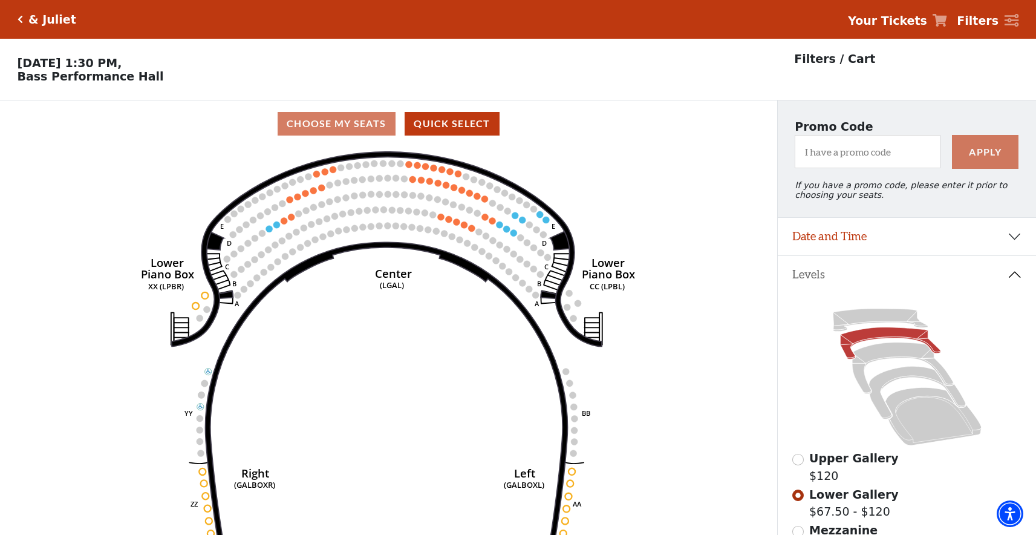
click at [21, 22] on icon "Click here to go back to filters" at bounding box center [20, 19] width 5 height 8
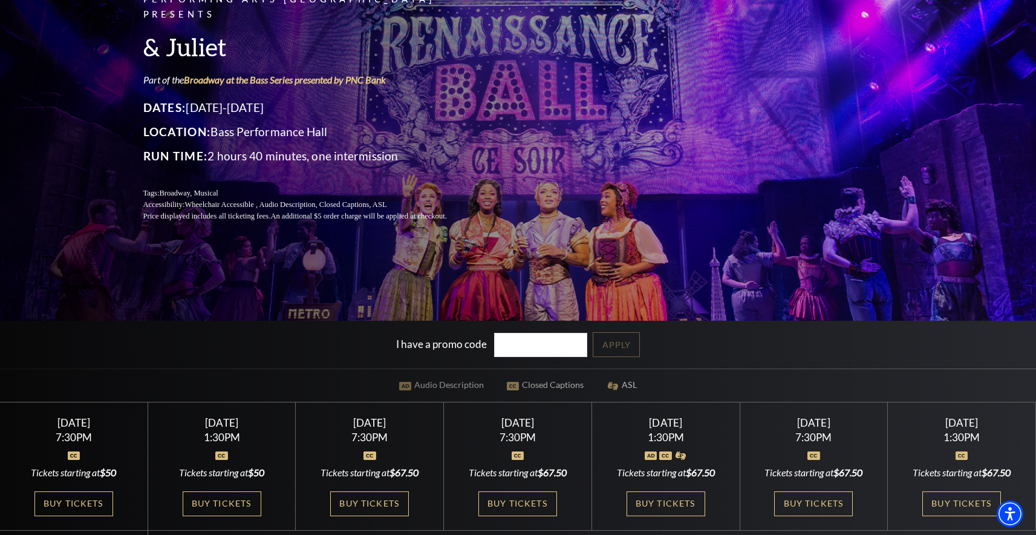
scroll to position [203, 0]
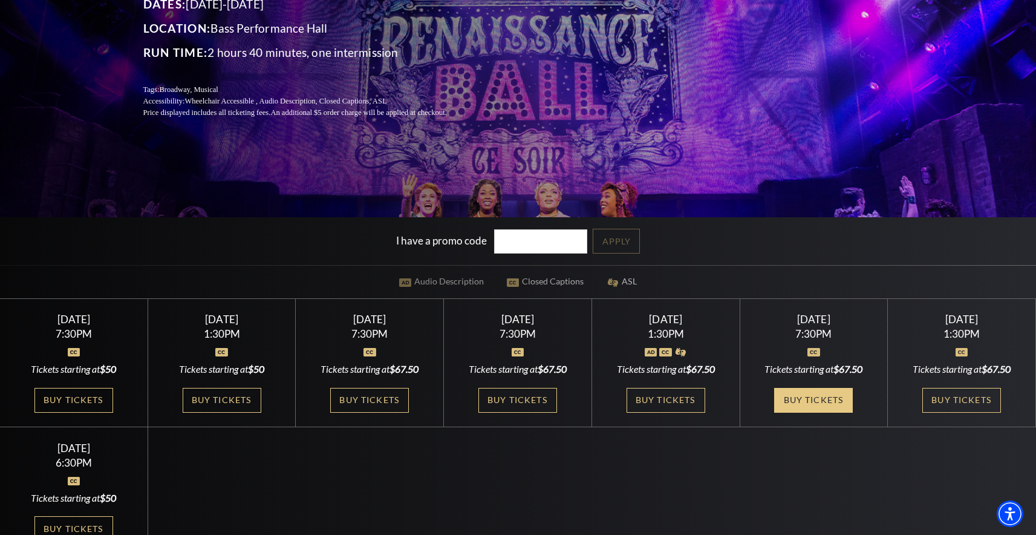
click at [814, 398] on link "Buy Tickets" at bounding box center [813, 400] width 79 height 25
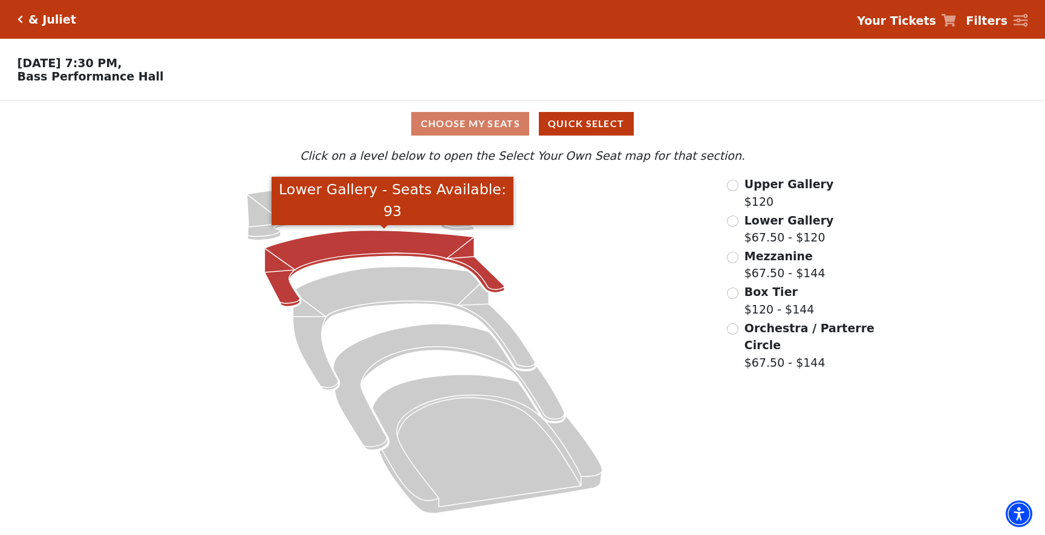
click at [381, 247] on icon "Lower Gallery - Seats Available: 93" at bounding box center [385, 268] width 240 height 76
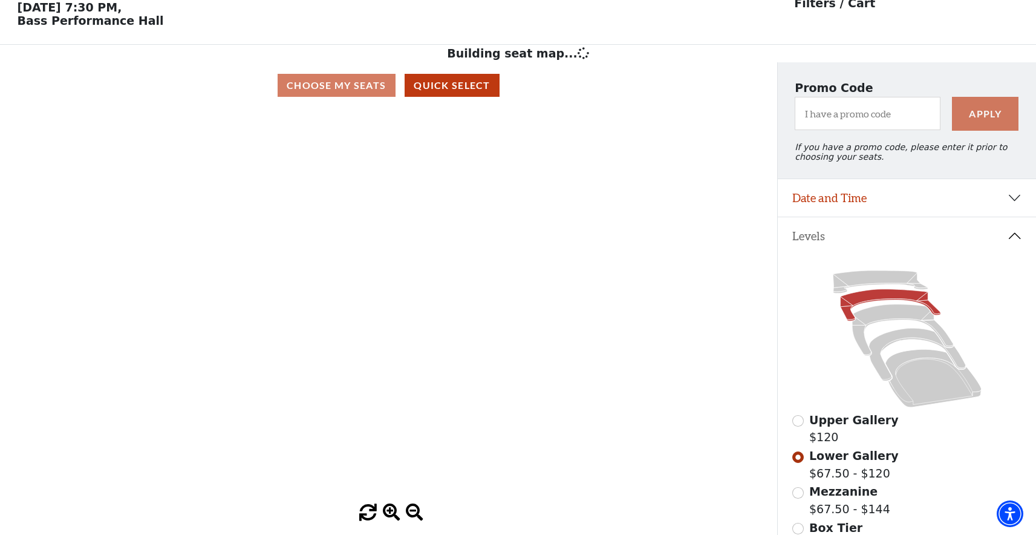
scroll to position [56, 0]
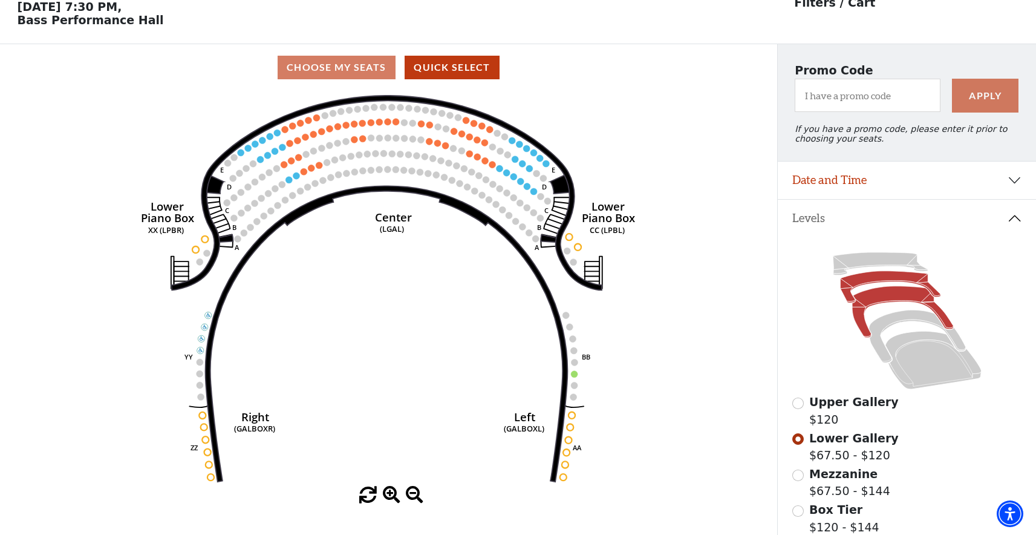
click at [892, 298] on icon at bounding box center [902, 311] width 101 height 51
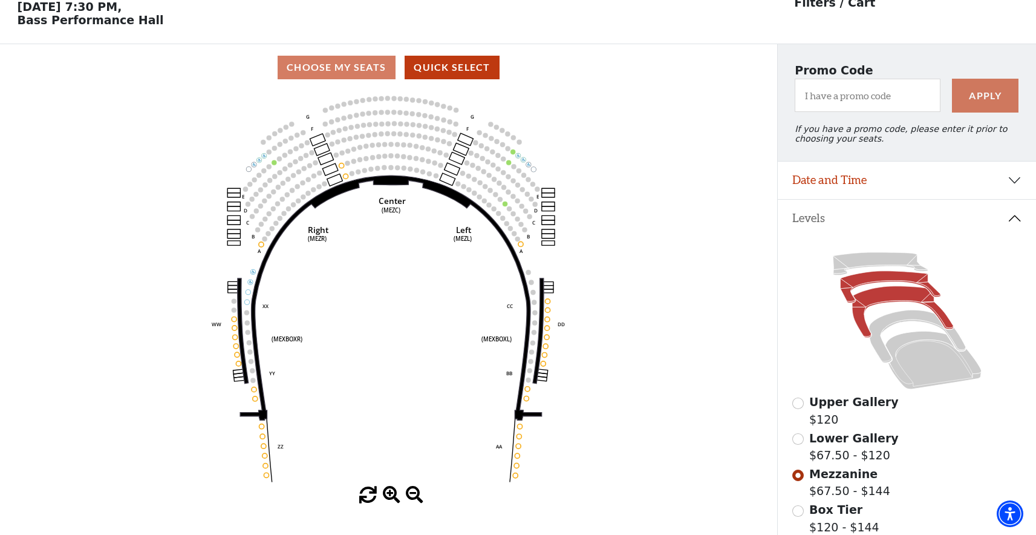
click at [879, 278] on icon at bounding box center [890, 286] width 100 height 31
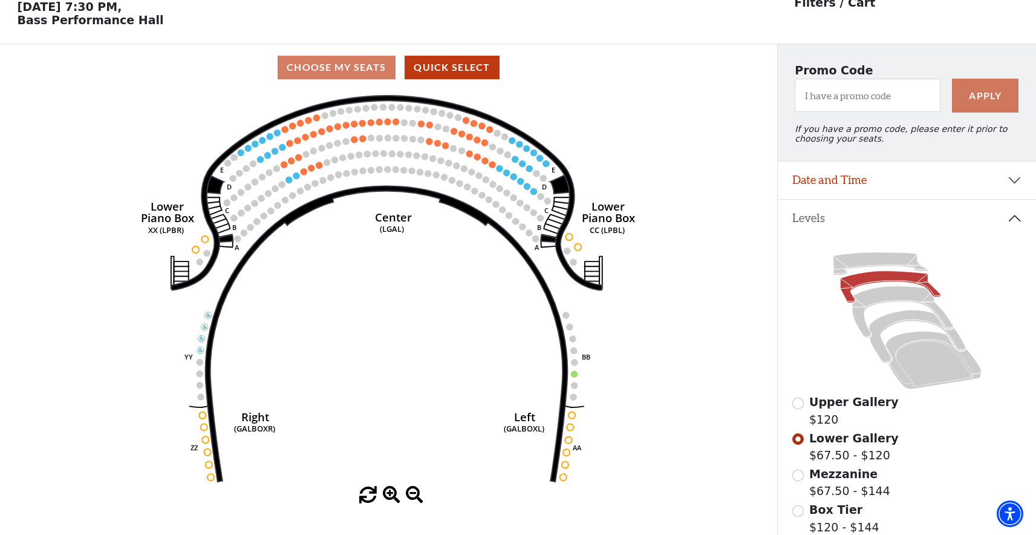
click at [359, 293] on icon "Right (GALBOXR) E D C B A E D C B A YY ZZ Left (GALBOXL) BB AA Center Lower Pia…" at bounding box center [388, 289] width 699 height 396
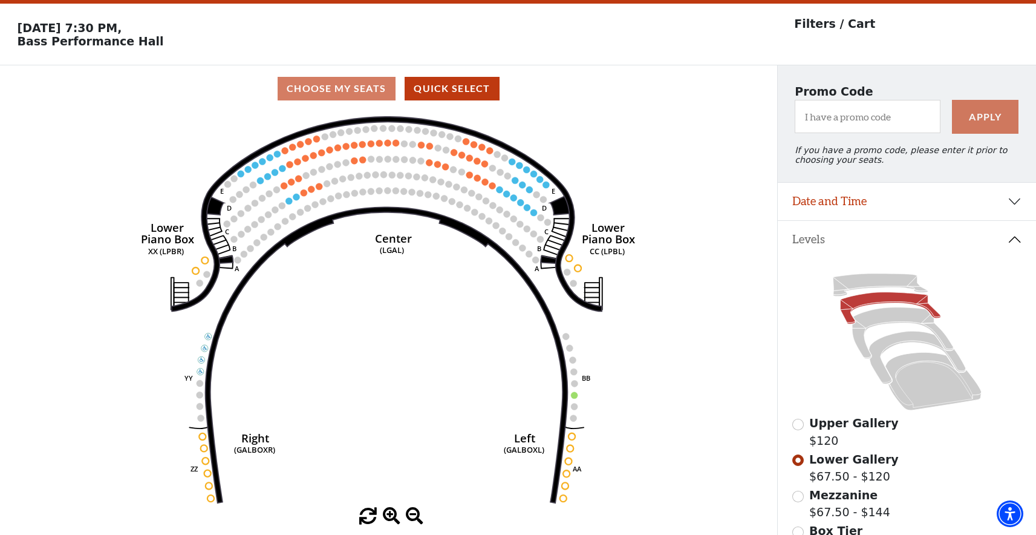
scroll to position [0, 0]
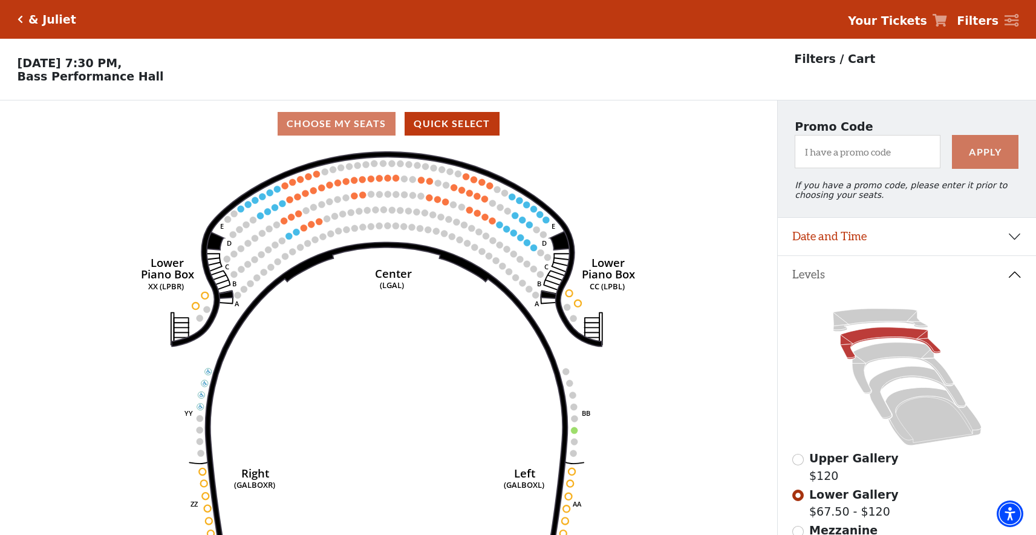
click at [19, 19] on icon "Click here to go back to filters" at bounding box center [20, 19] width 5 height 8
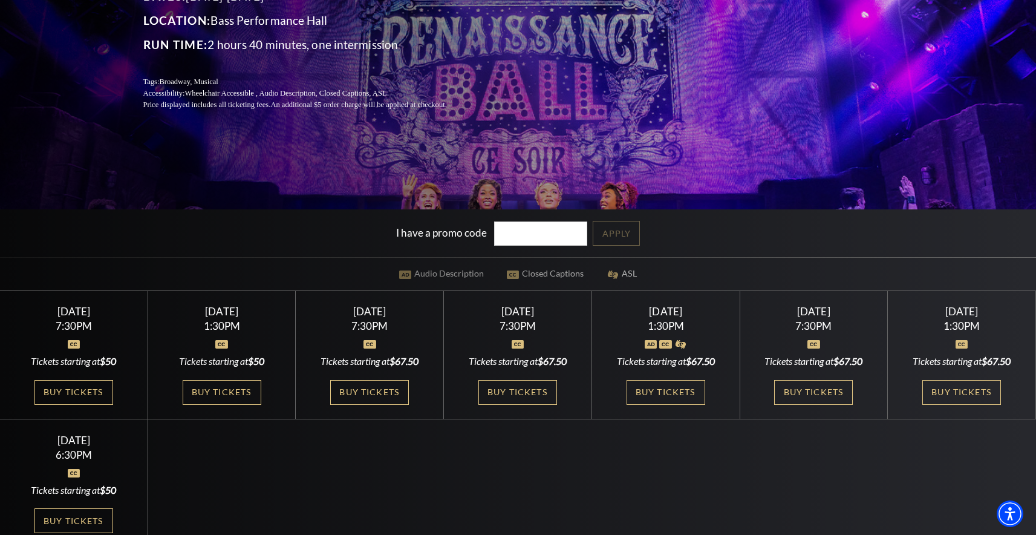
scroll to position [223, 0]
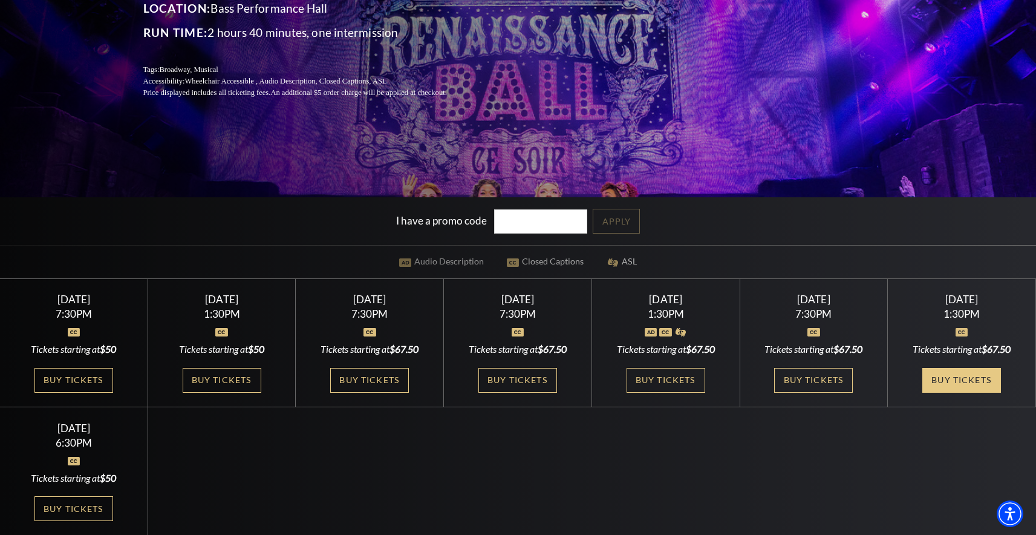
click at [965, 382] on link "Buy Tickets" at bounding box center [961, 380] width 79 height 25
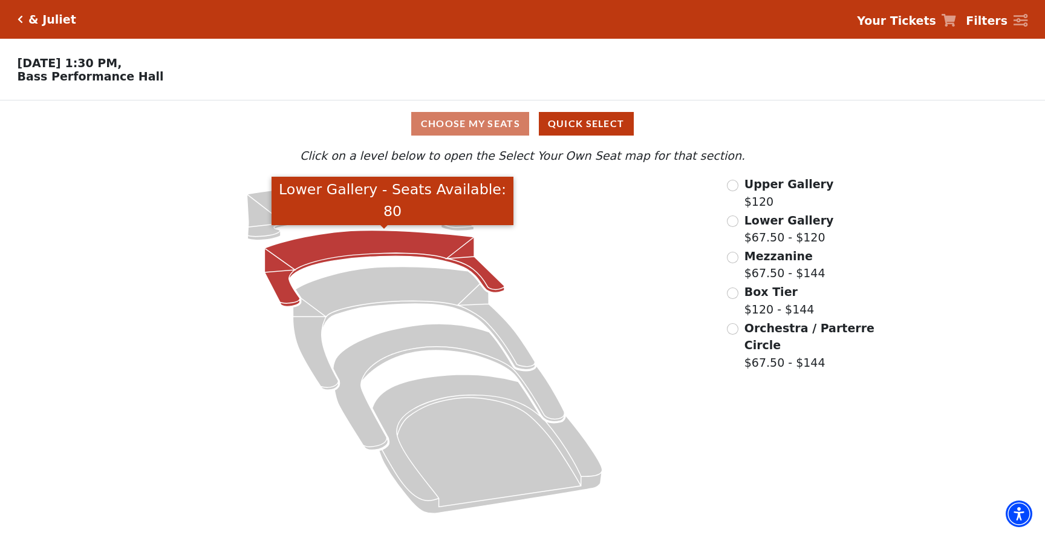
click at [356, 251] on icon "Lower Gallery - Seats Available: 80" at bounding box center [385, 268] width 240 height 76
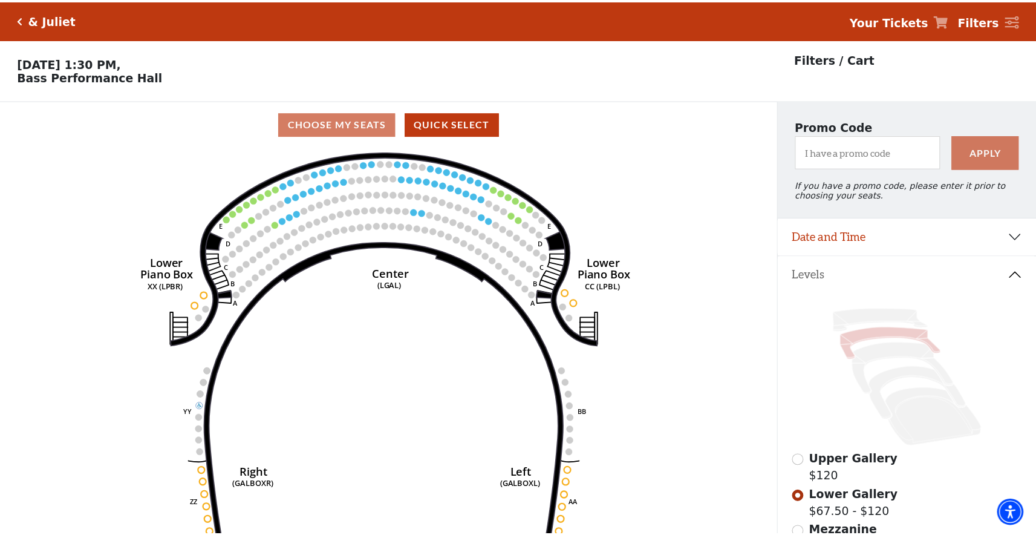
scroll to position [56, 0]
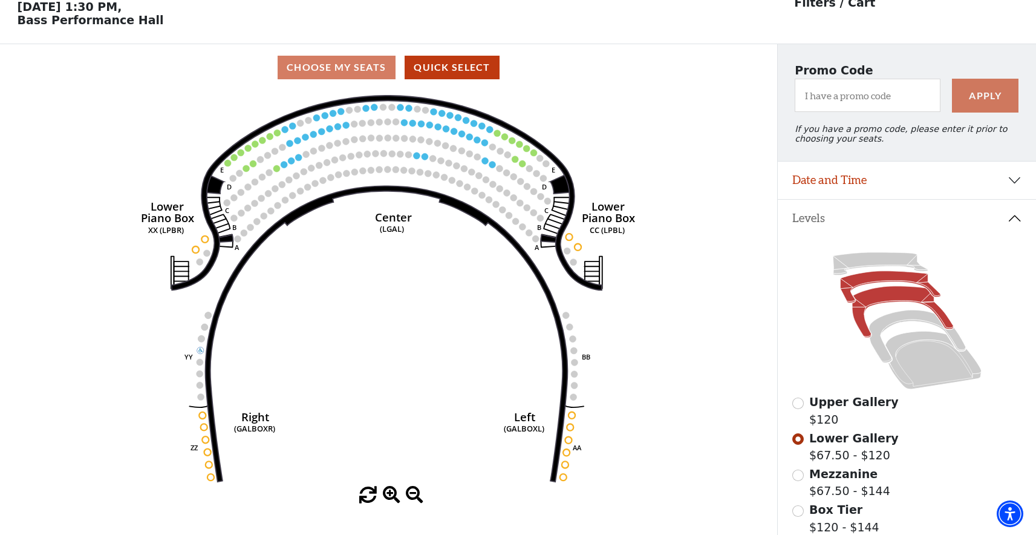
click at [884, 292] on icon at bounding box center [902, 311] width 101 height 51
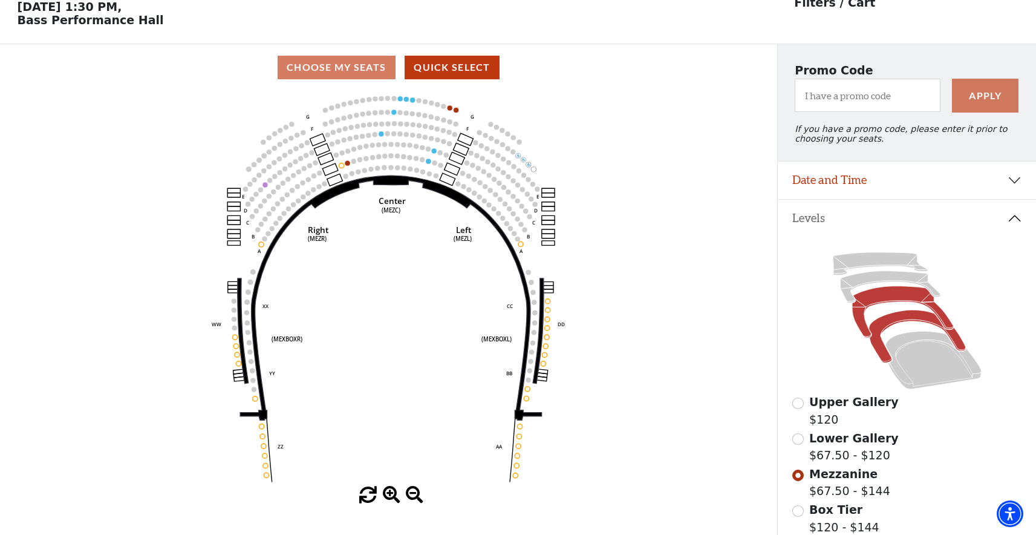
click at [888, 322] on icon at bounding box center [916, 336] width 97 height 53
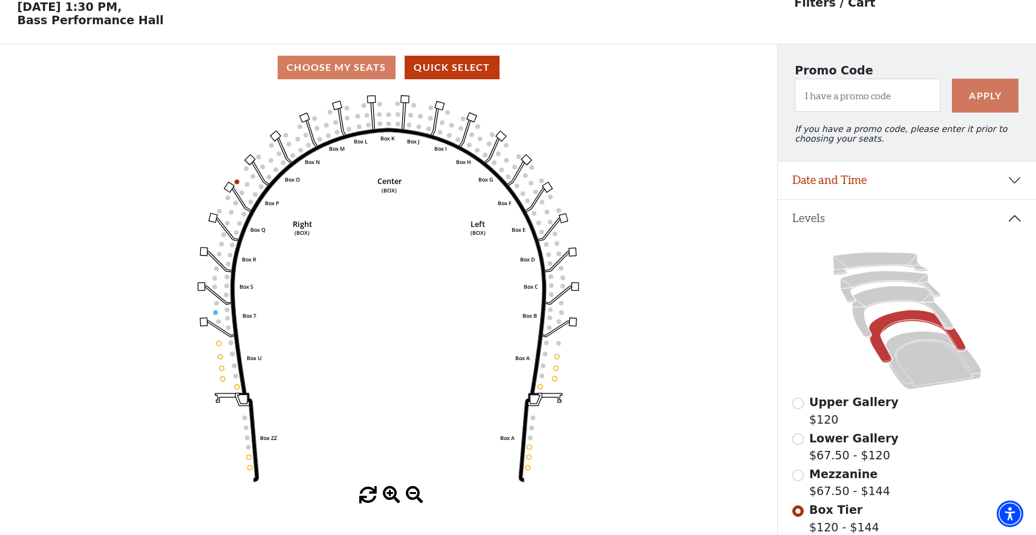
scroll to position [0, 0]
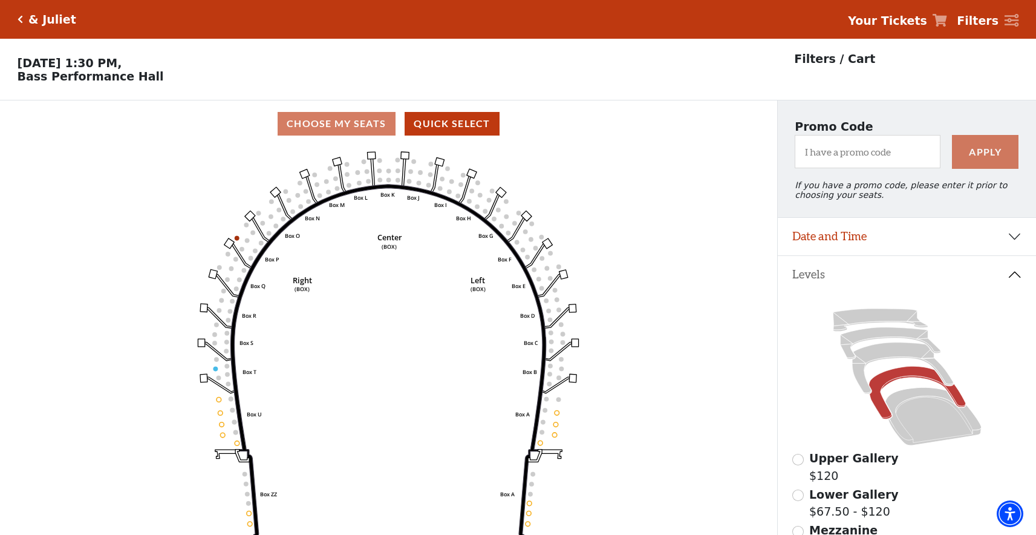
click at [21, 19] on icon "Click here to go back to filters" at bounding box center [20, 19] width 5 height 8
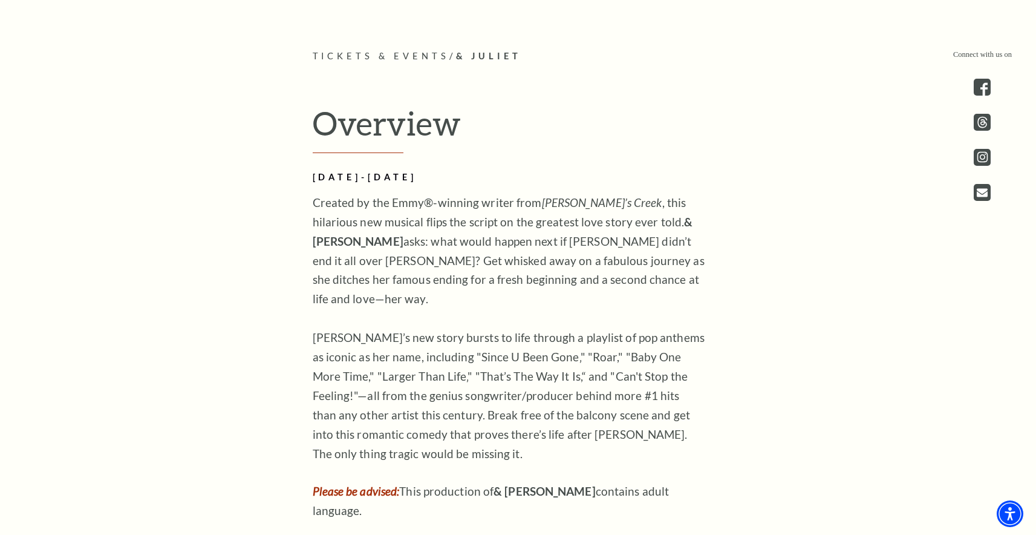
scroll to position [466, 0]
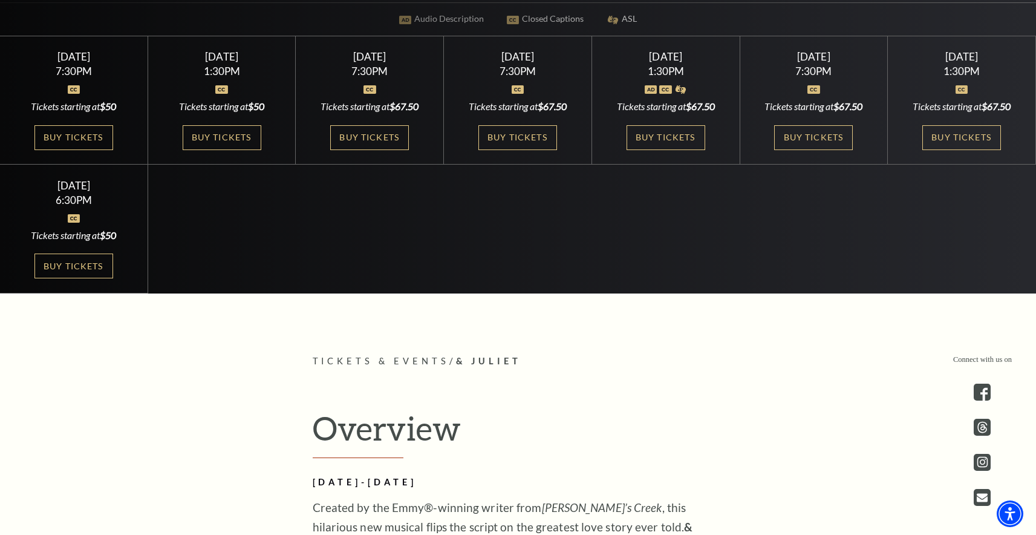
click at [82, 279] on div "[DATE] 6:30PM Tickets starting at $50 Buy Tickets" at bounding box center [74, 228] width 148 height 129
click at [81, 275] on link "Buy Tickets" at bounding box center [73, 265] width 79 height 25
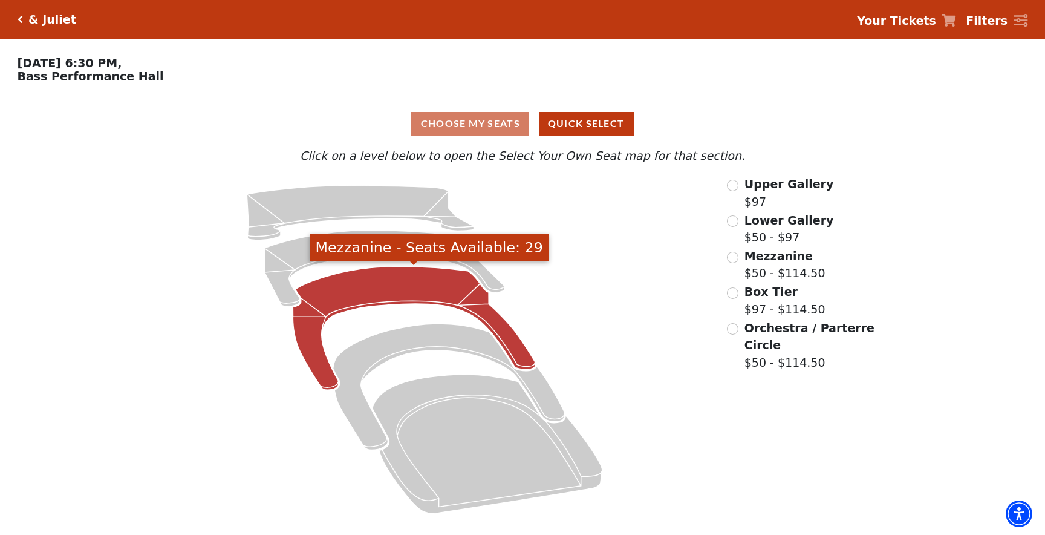
click at [389, 291] on icon "Mezzanine - Seats Available: 29" at bounding box center [414, 328] width 242 height 123
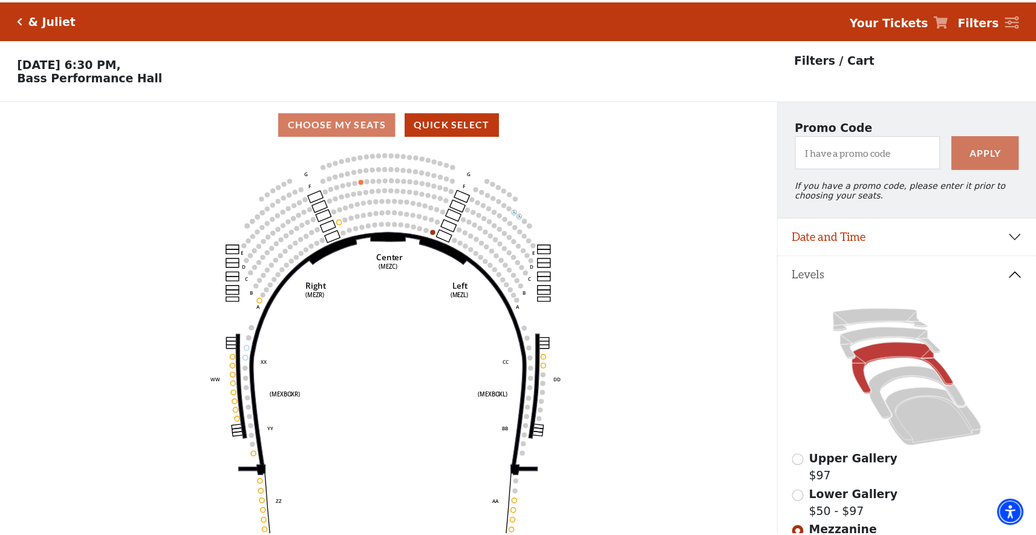
scroll to position [56, 0]
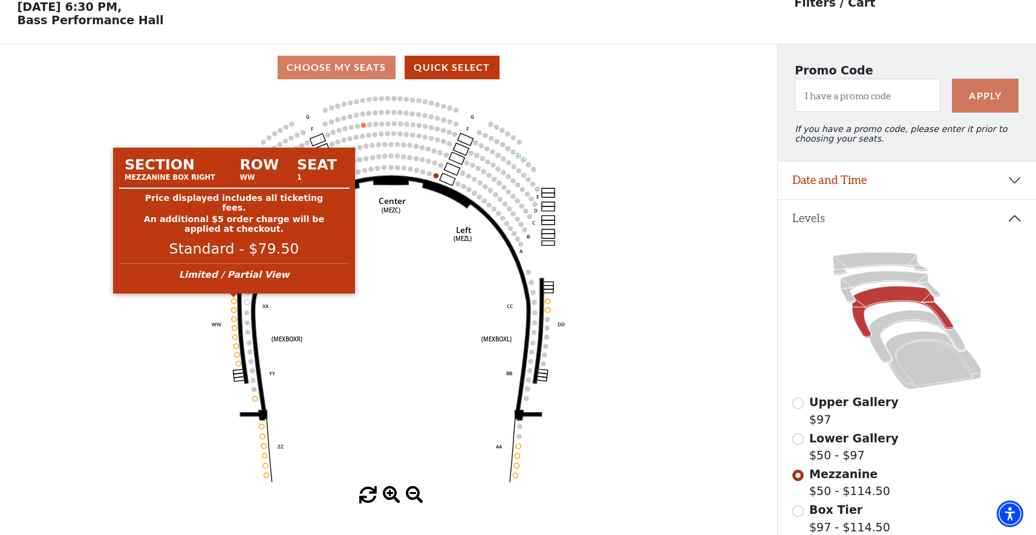
click at [234, 301] on circle at bounding box center [234, 300] width 5 height 5
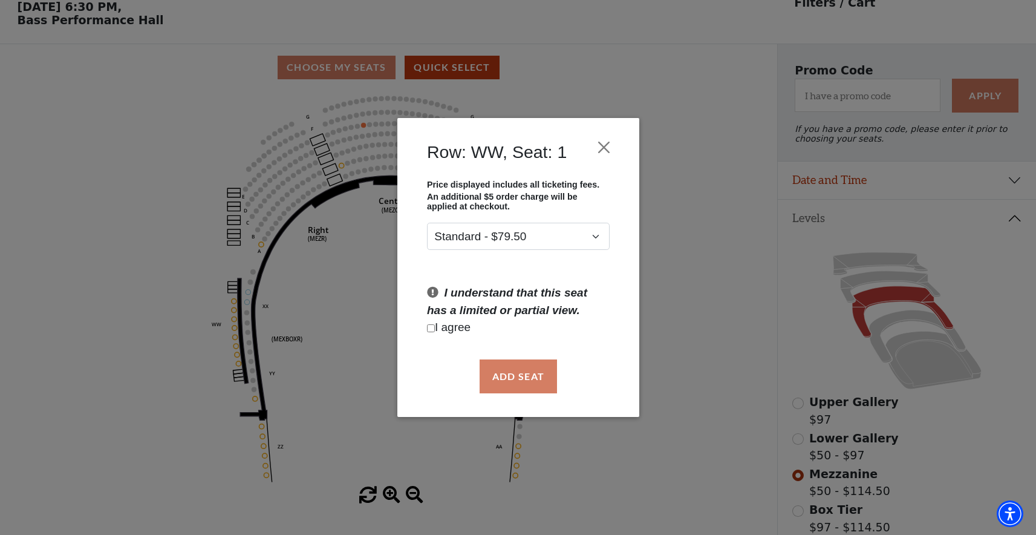
click at [616, 145] on div "Row: WW, Seat: 1" at bounding box center [518, 155] width 206 height 50
click at [604, 146] on button "Close" at bounding box center [603, 146] width 23 height 23
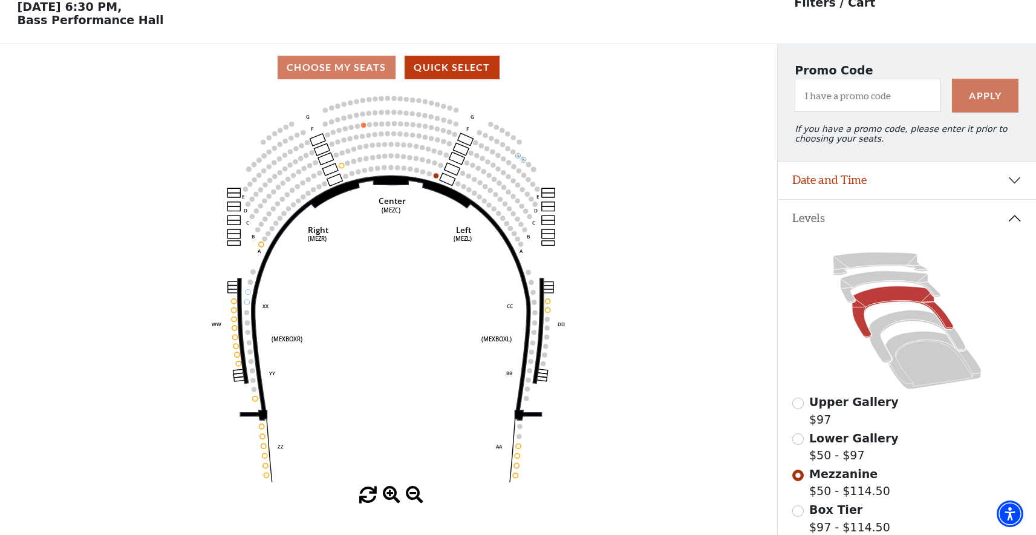
scroll to position [0, 0]
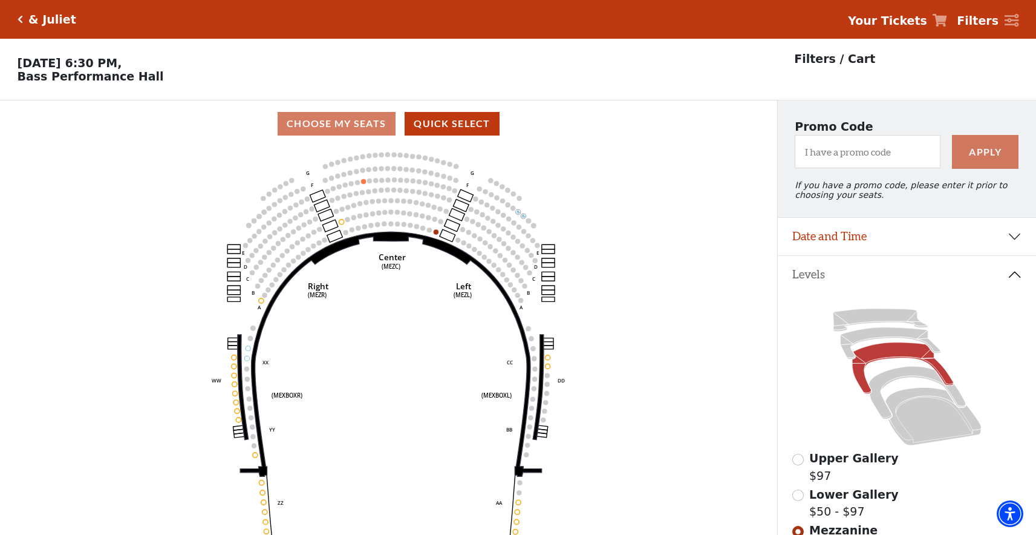
click at [22, 21] on icon "Click here to go back to filters" at bounding box center [20, 19] width 5 height 8
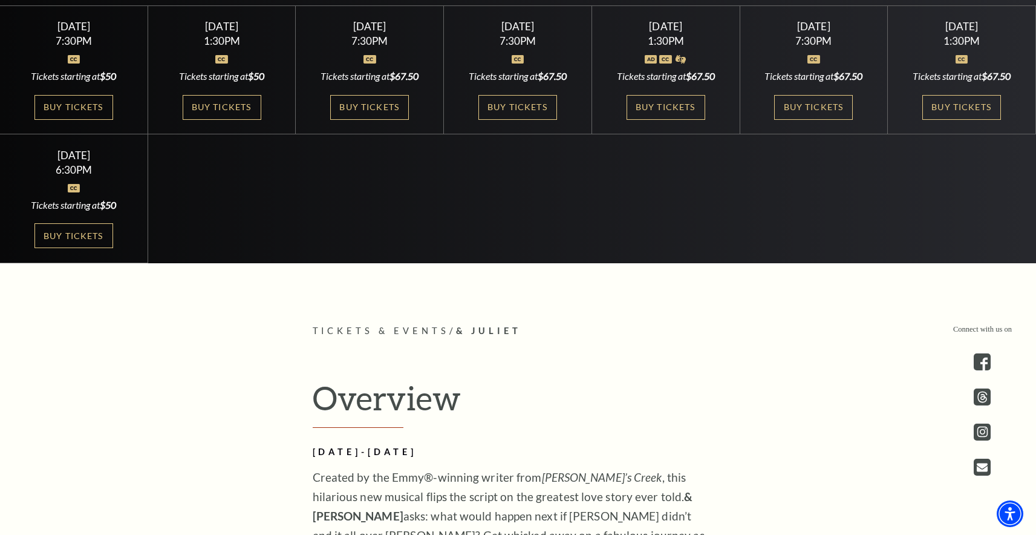
scroll to position [359, 0]
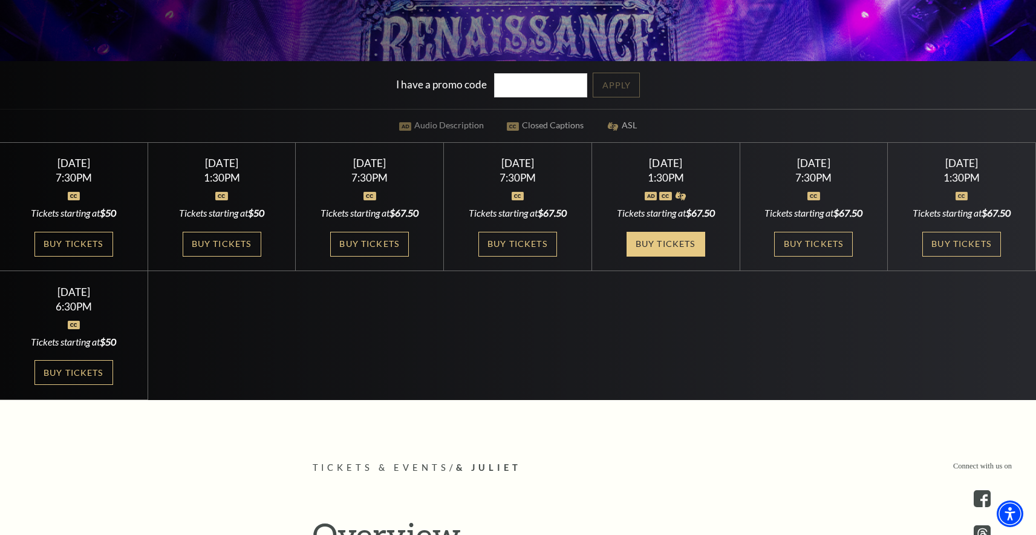
click at [650, 250] on link "Buy Tickets" at bounding box center [666, 244] width 79 height 25
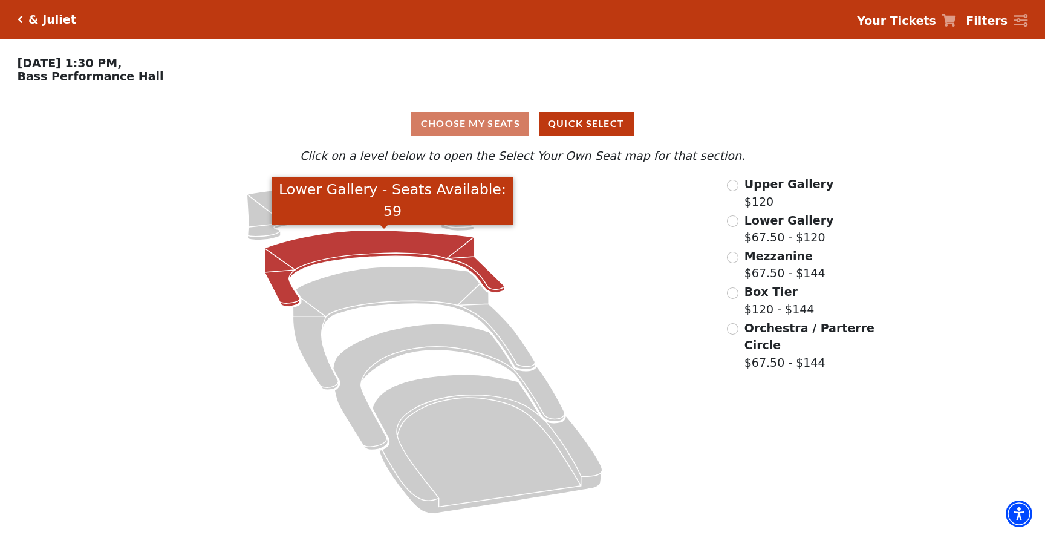
click at [409, 246] on icon "Lower Gallery - Seats Available: 59" at bounding box center [385, 268] width 240 height 76
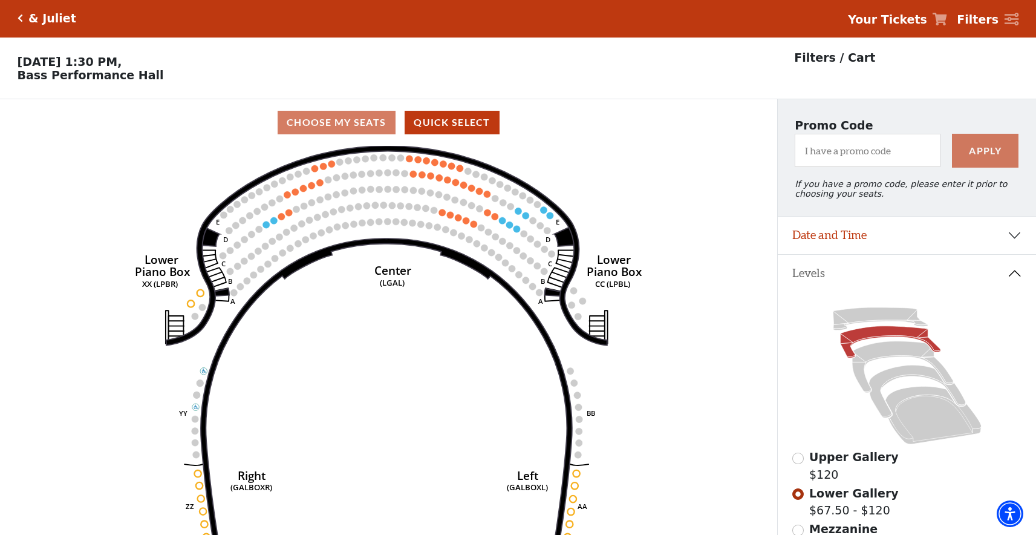
scroll to position [56, 0]
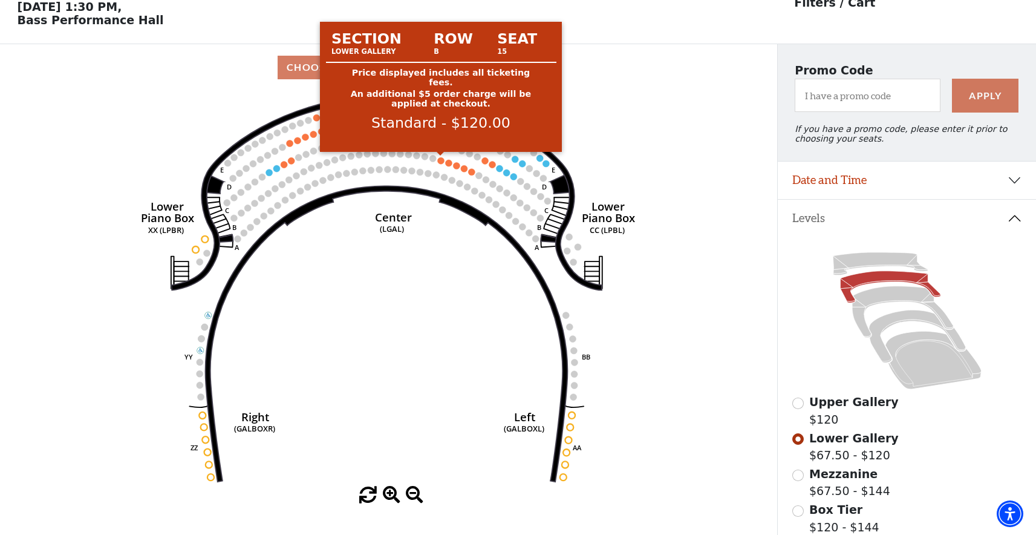
click at [440, 161] on circle at bounding box center [441, 160] width 7 height 7
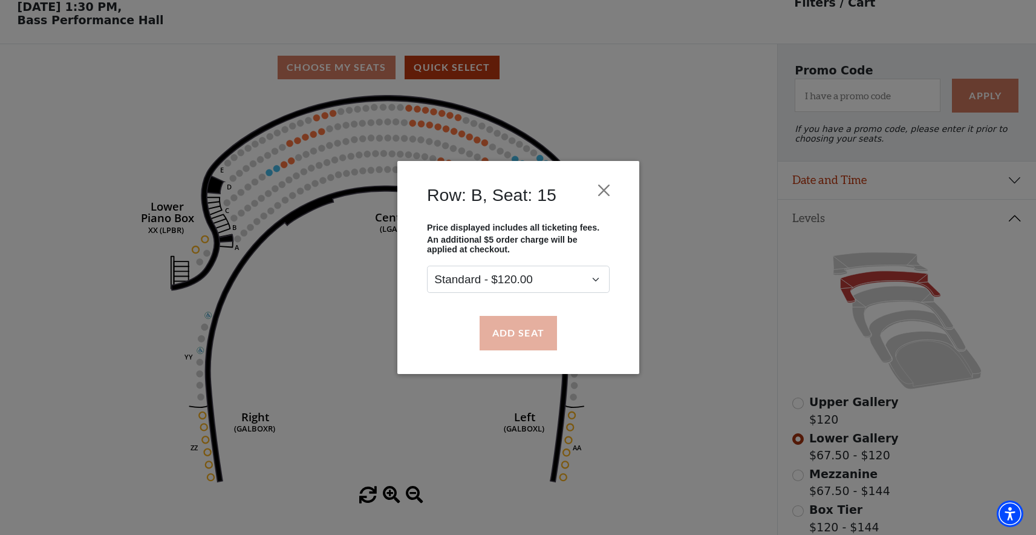
click at [490, 326] on button "Add Seat" at bounding box center [517, 333] width 77 height 34
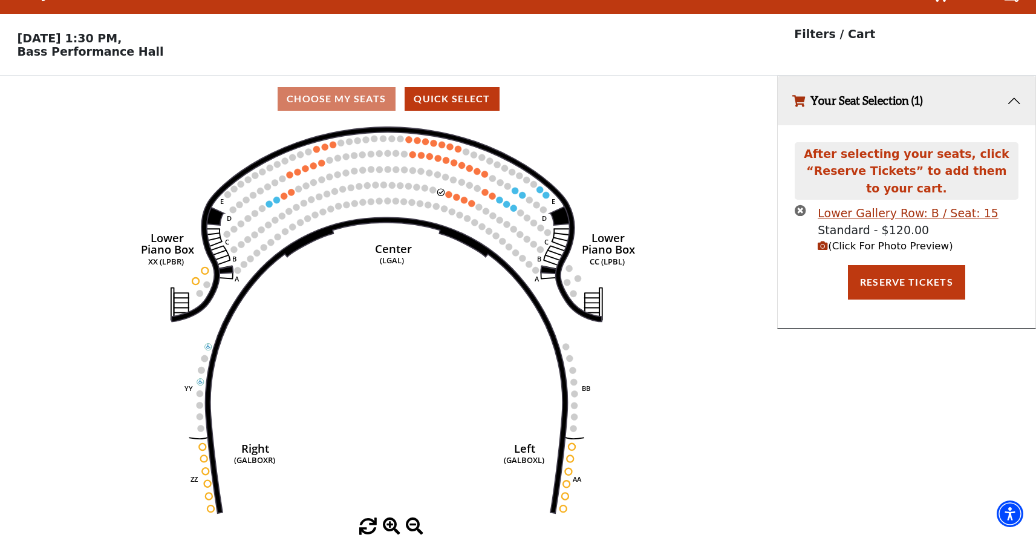
scroll to position [0, 0]
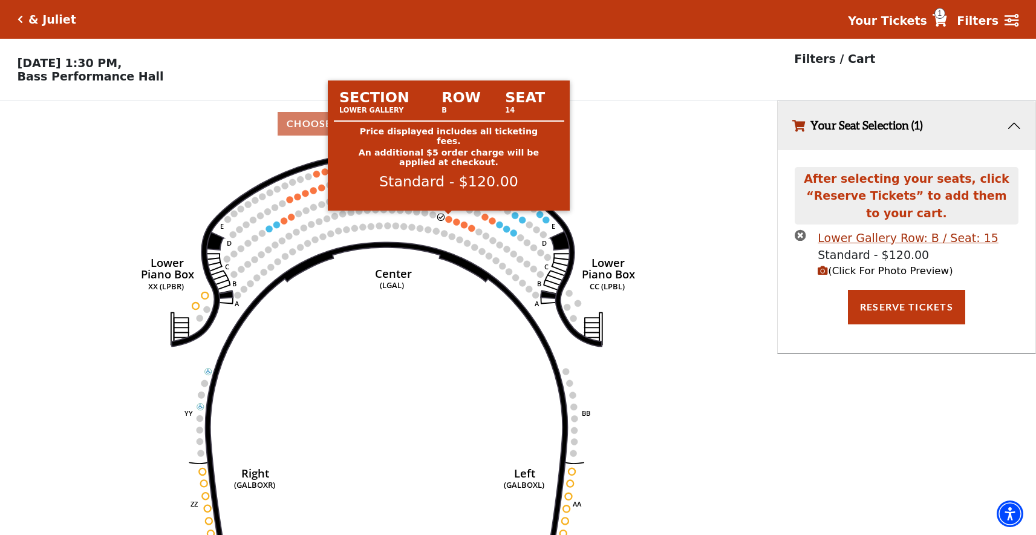
click at [449, 220] on circle at bounding box center [449, 219] width 7 height 7
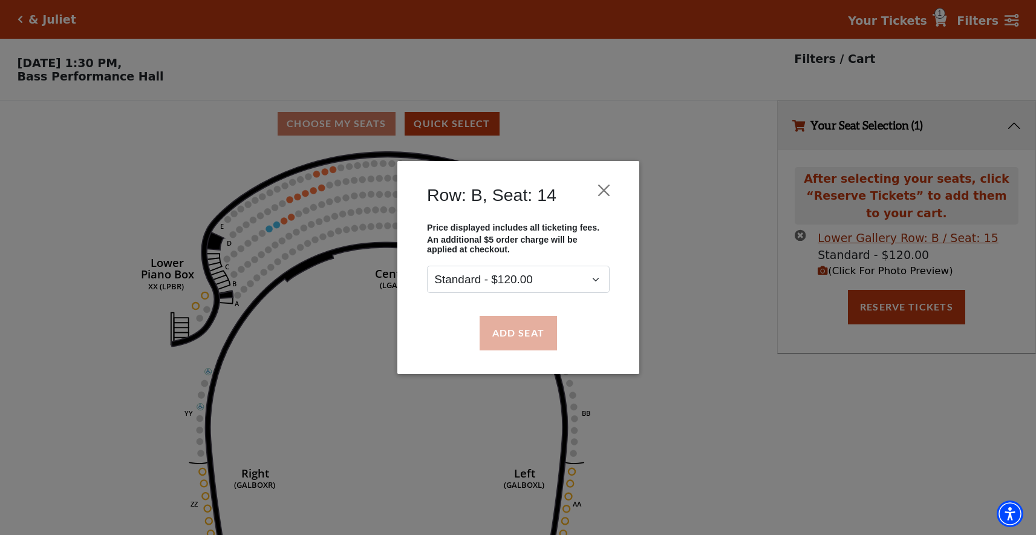
click at [501, 328] on button "Add Seat" at bounding box center [517, 333] width 77 height 34
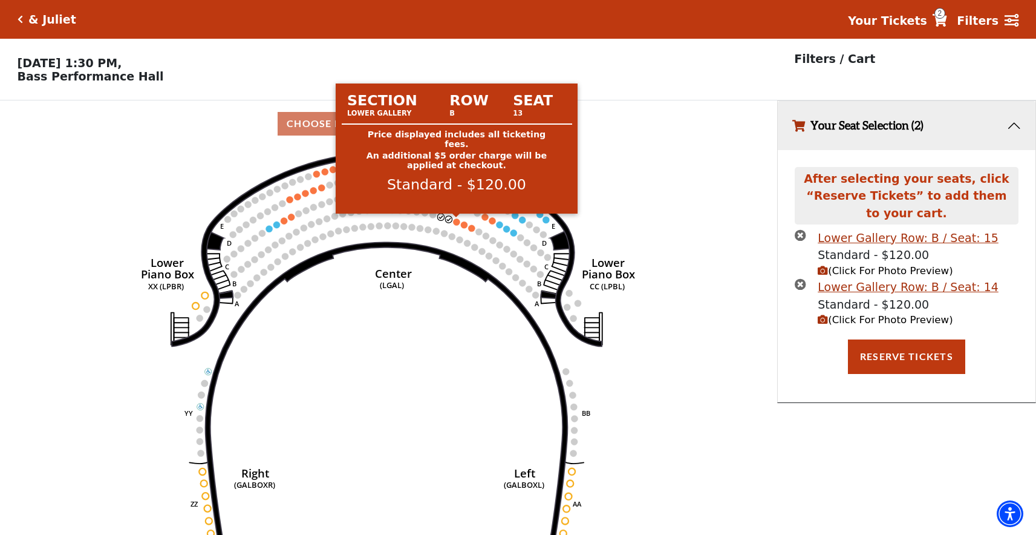
click at [456, 223] on circle at bounding box center [457, 221] width 7 height 7
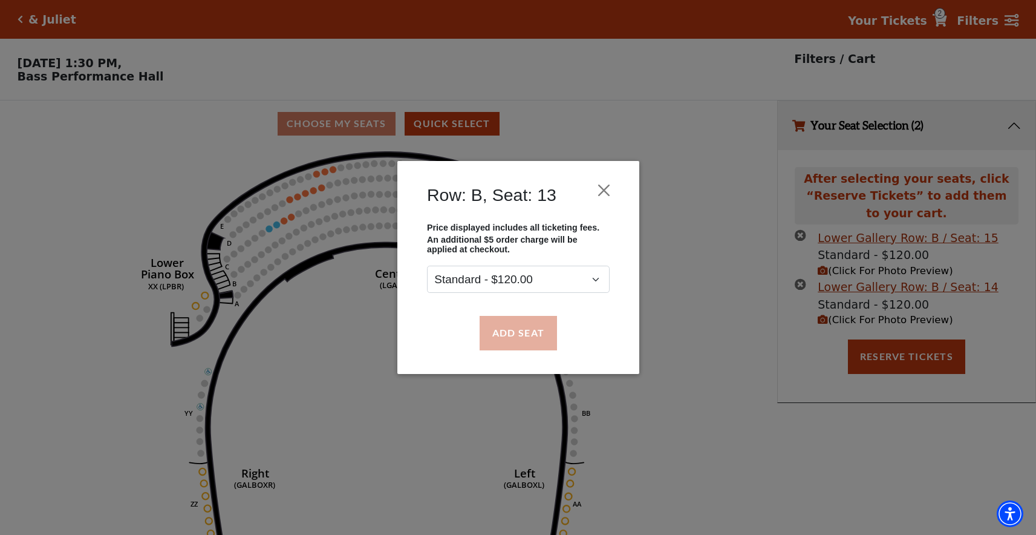
click at [506, 337] on button "Add Seat" at bounding box center [517, 333] width 77 height 34
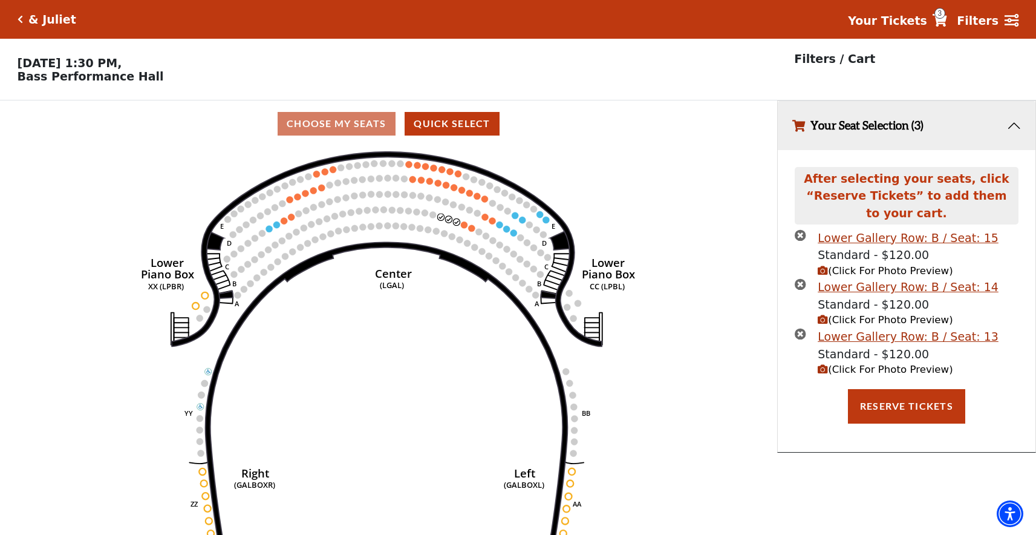
click at [836, 270] on span "(Click For Photo Preview)" at bounding box center [885, 270] width 135 height 11
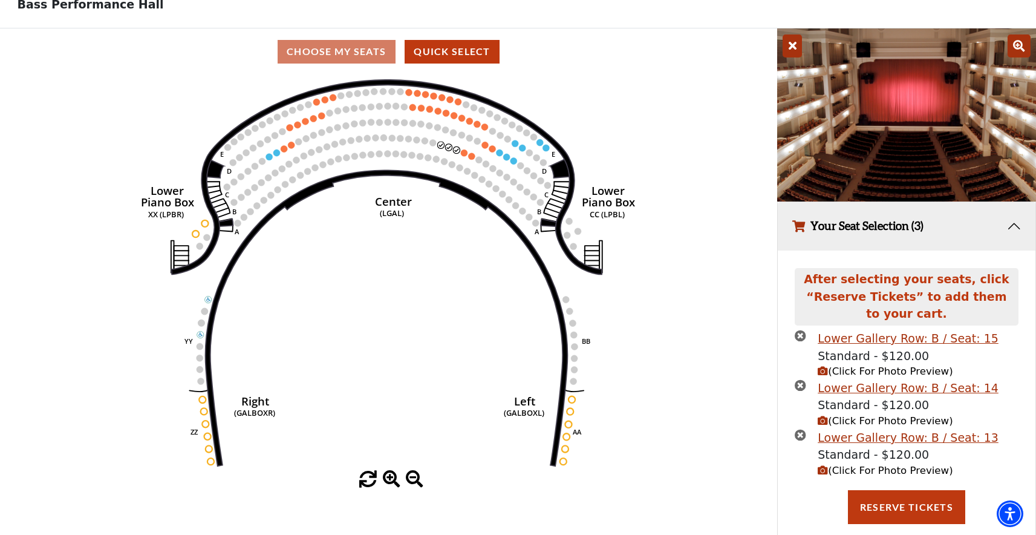
scroll to position [86, 0]
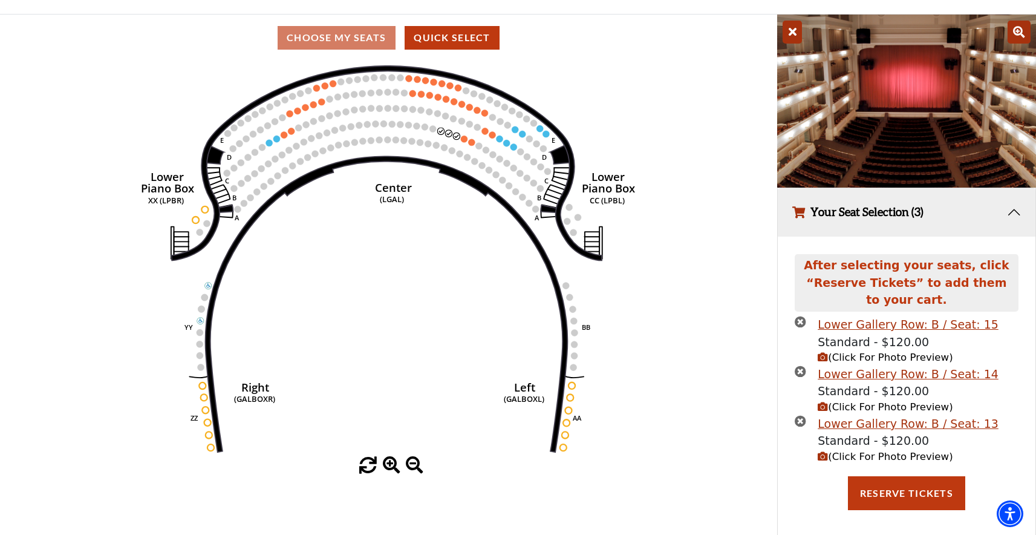
click at [905, 405] on span "(Click For Photo Preview)" at bounding box center [885, 406] width 135 height 11
click at [894, 451] on span "(Click For Photo Preview)" at bounding box center [885, 456] width 135 height 11
click at [797, 30] on icon at bounding box center [792, 32] width 19 height 23
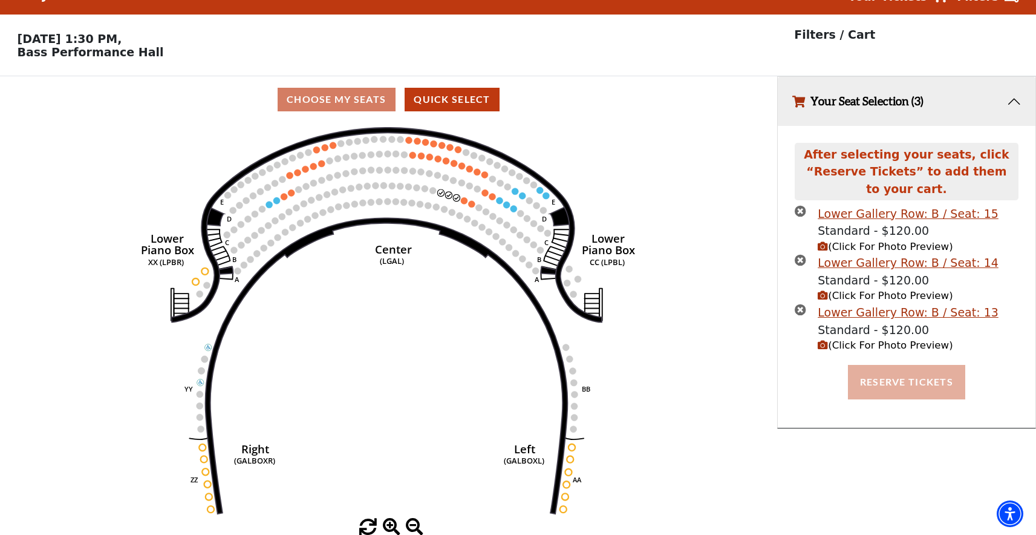
click at [897, 374] on button "Reserve Tickets" at bounding box center [906, 382] width 117 height 34
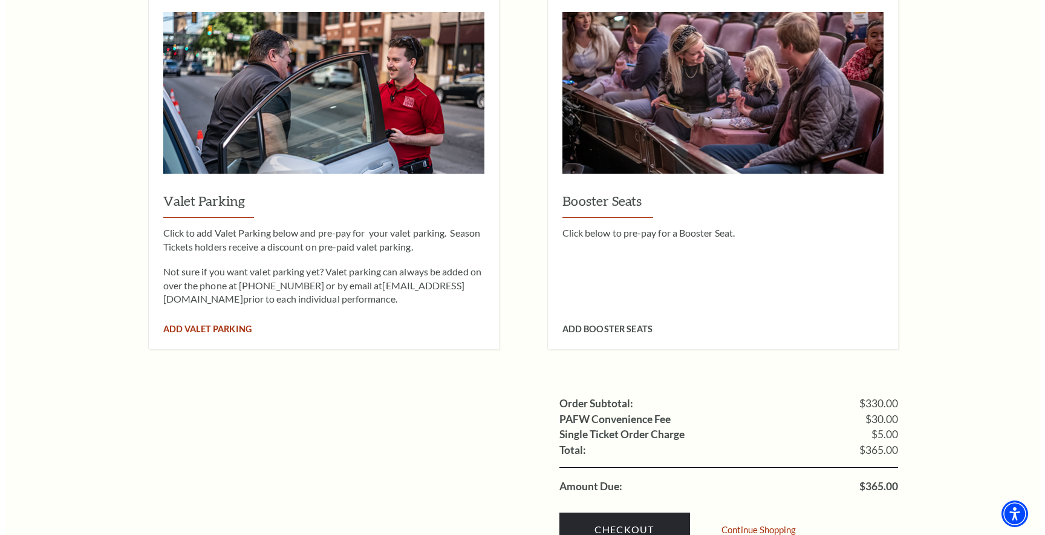
scroll to position [925, 0]
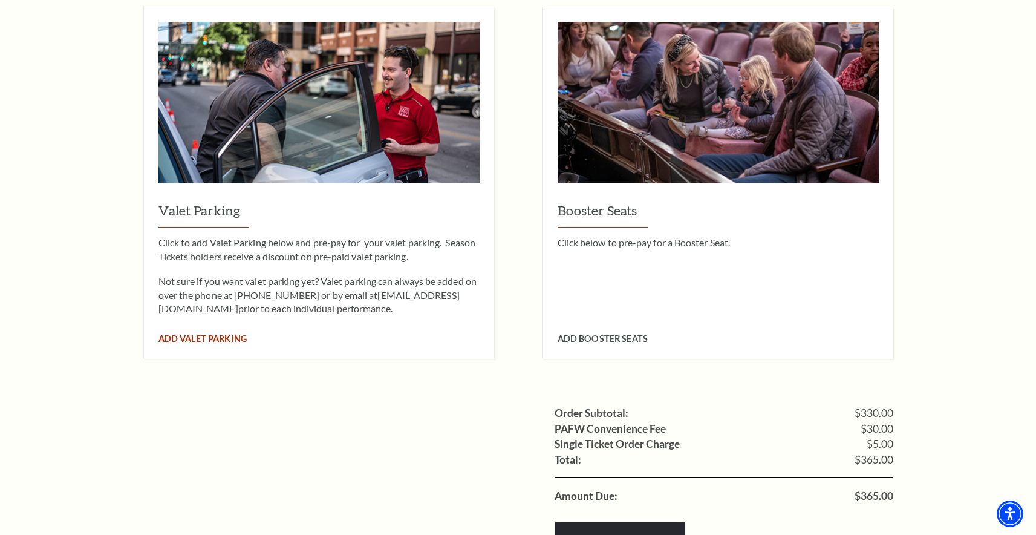
click at [221, 333] on span "Add Valet Parking" at bounding box center [202, 338] width 88 height 10
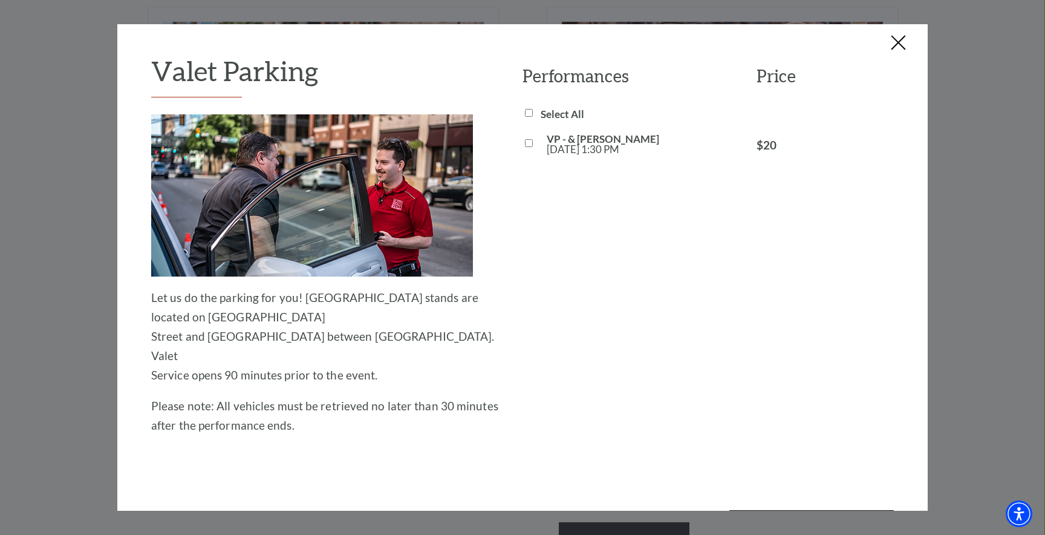
click at [525, 112] on input "Select All" at bounding box center [529, 113] width 8 height 8
checkbox input "true"
click at [806, 510] on button "Add Valet Parking" at bounding box center [811, 527] width 164 height 34
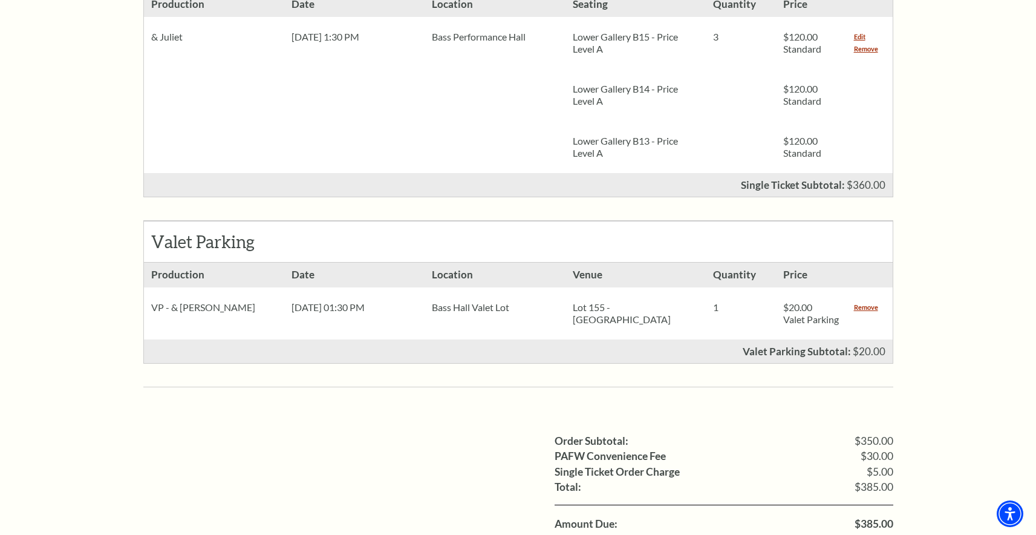
scroll to position [729, 0]
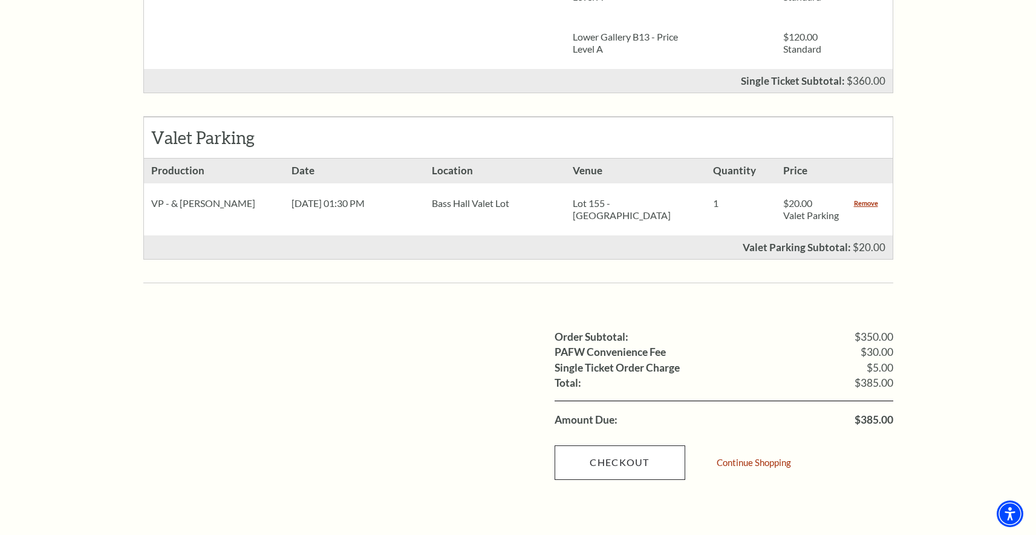
click at [624, 445] on link "Checkout" at bounding box center [620, 462] width 131 height 34
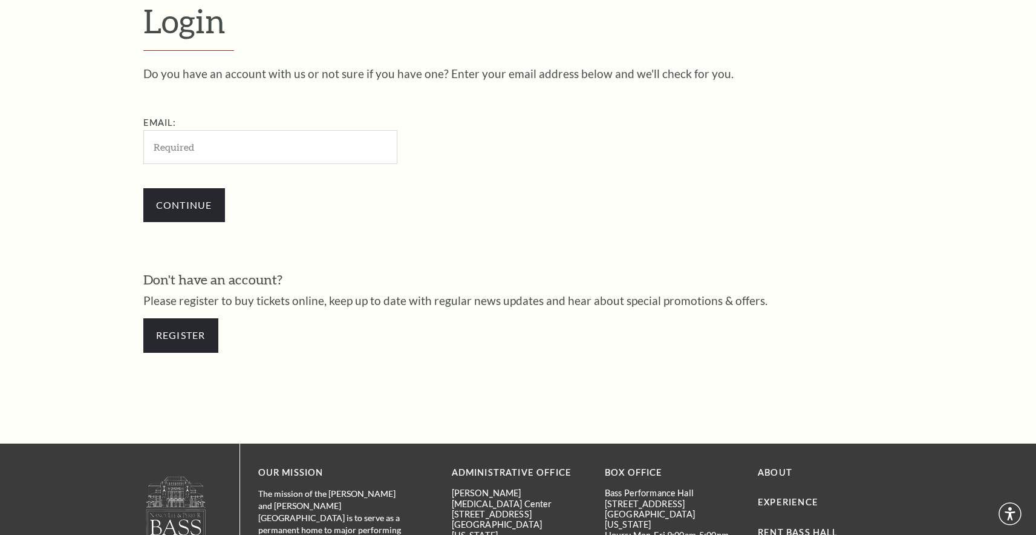
scroll to position [381, 0]
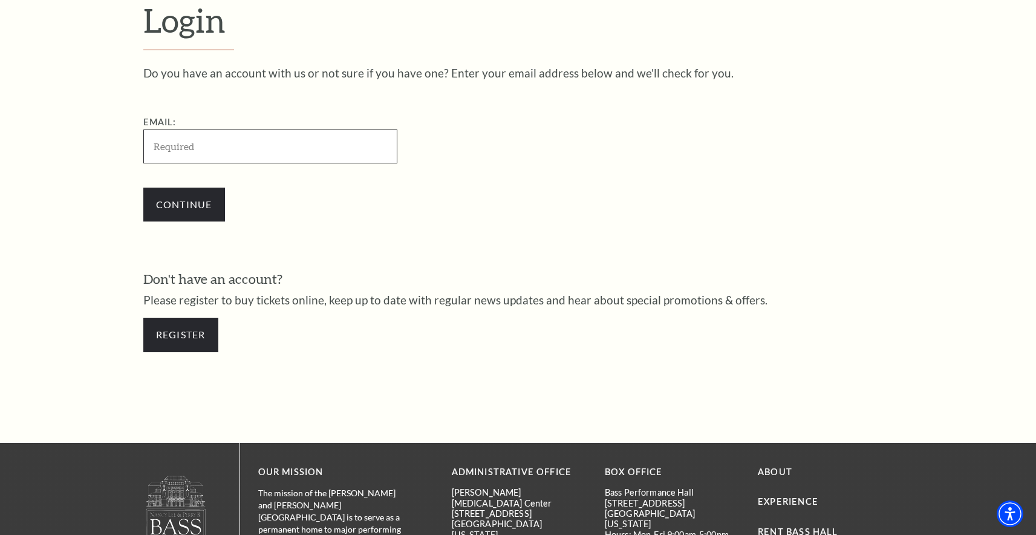
type input "[EMAIL_ADDRESS][DOMAIN_NAME]"
click at [192, 194] on input "Continue" at bounding box center [184, 204] width 82 height 34
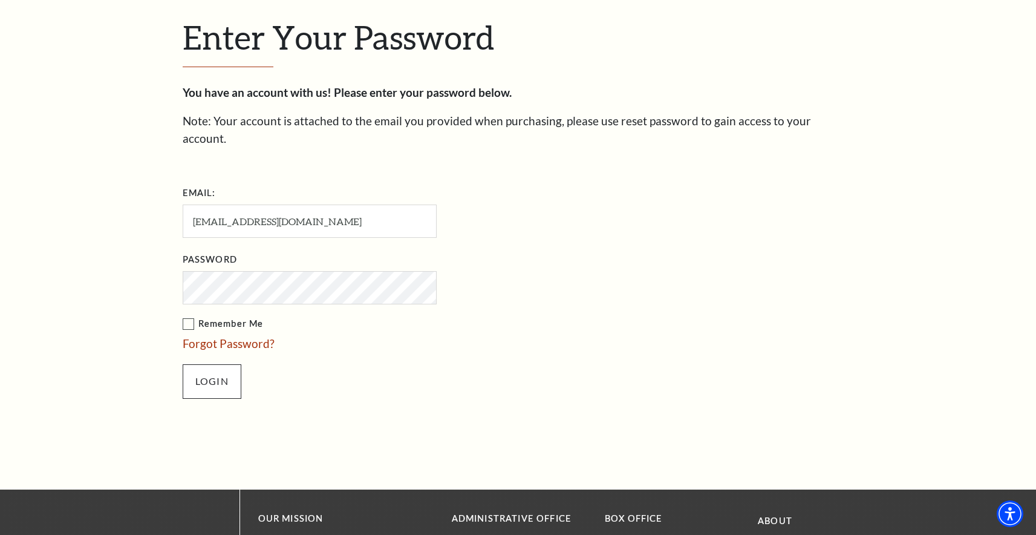
click at [227, 364] on input "Login" at bounding box center [212, 381] width 59 height 34
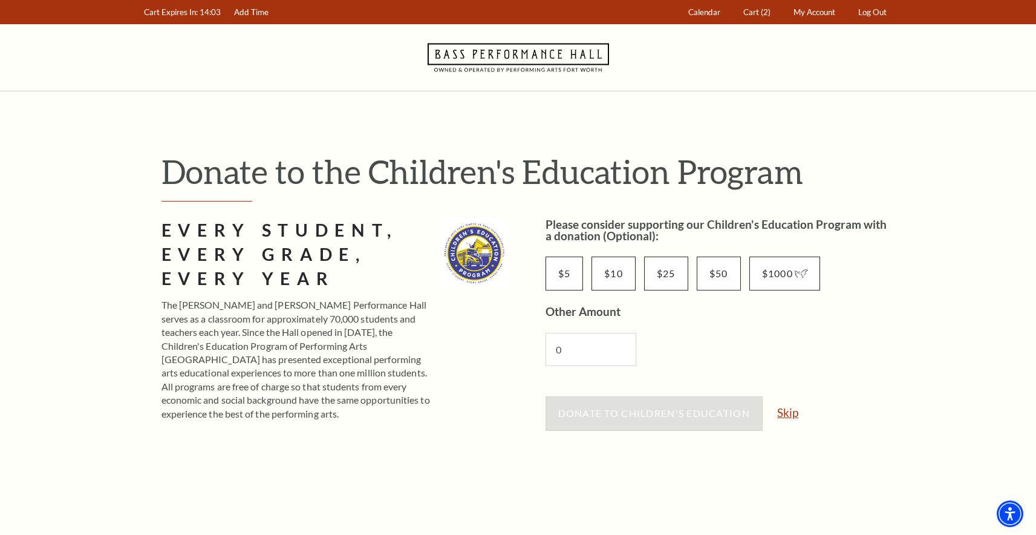
click at [792, 414] on link "Skip" at bounding box center [787, 411] width 21 height 11
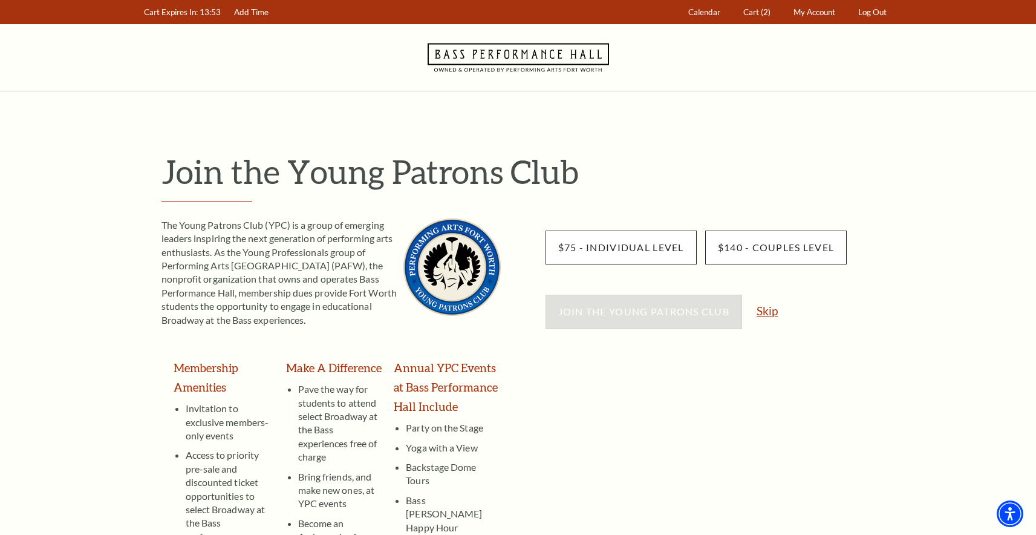
click at [772, 316] on link "Skip" at bounding box center [767, 310] width 21 height 11
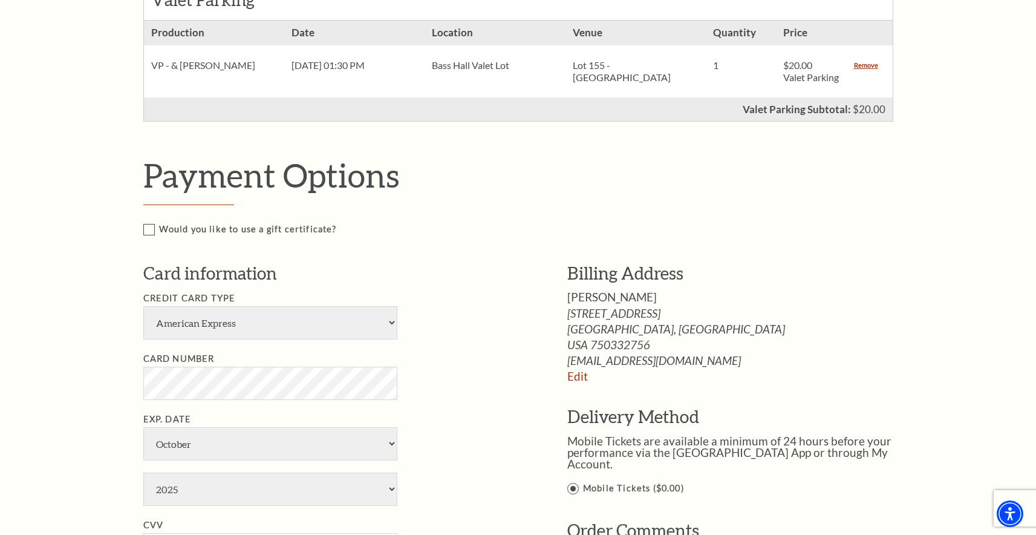
scroll to position [714, 0]
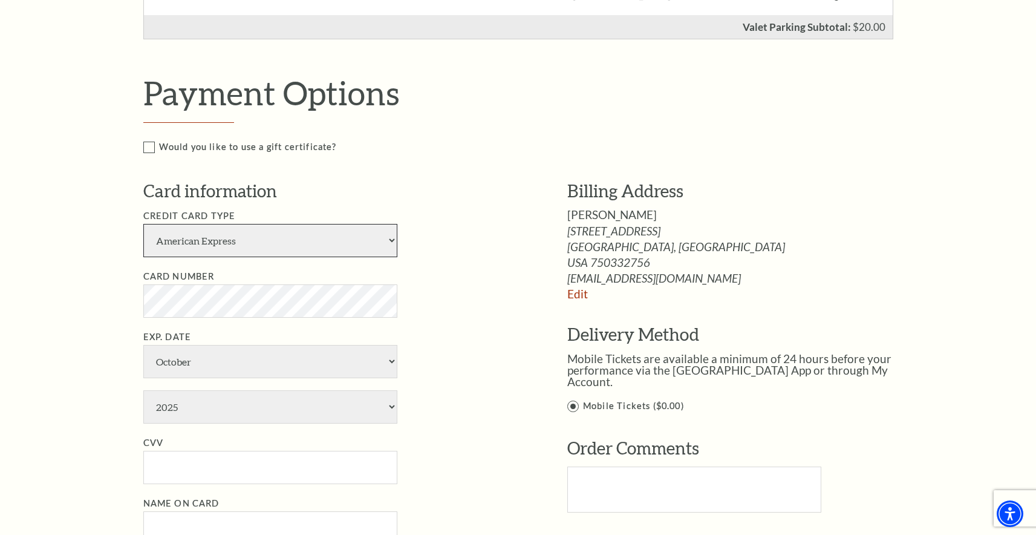
select select "24"
select select "9"
select select "2030"
type input "461"
type input "Troy Hall"
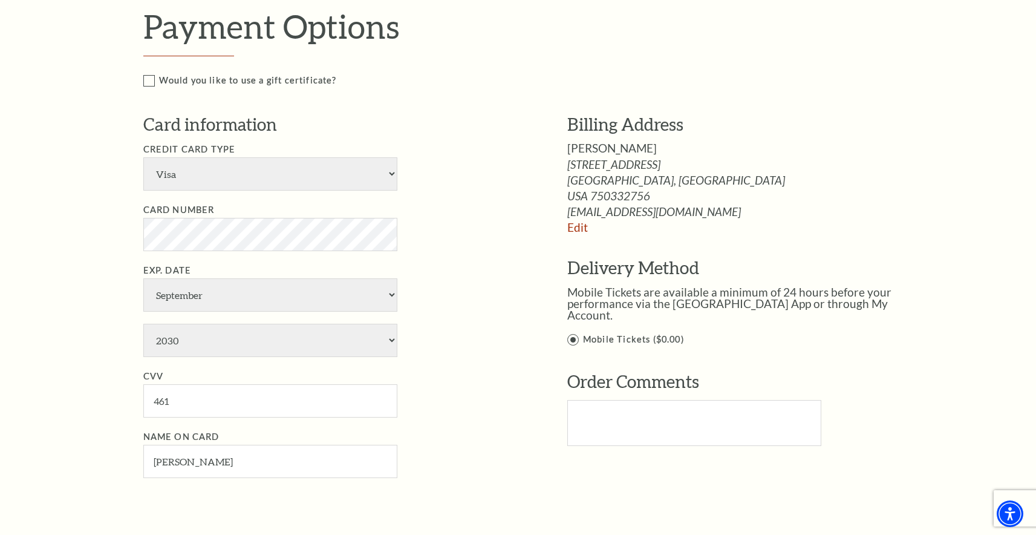
scroll to position [999, 0]
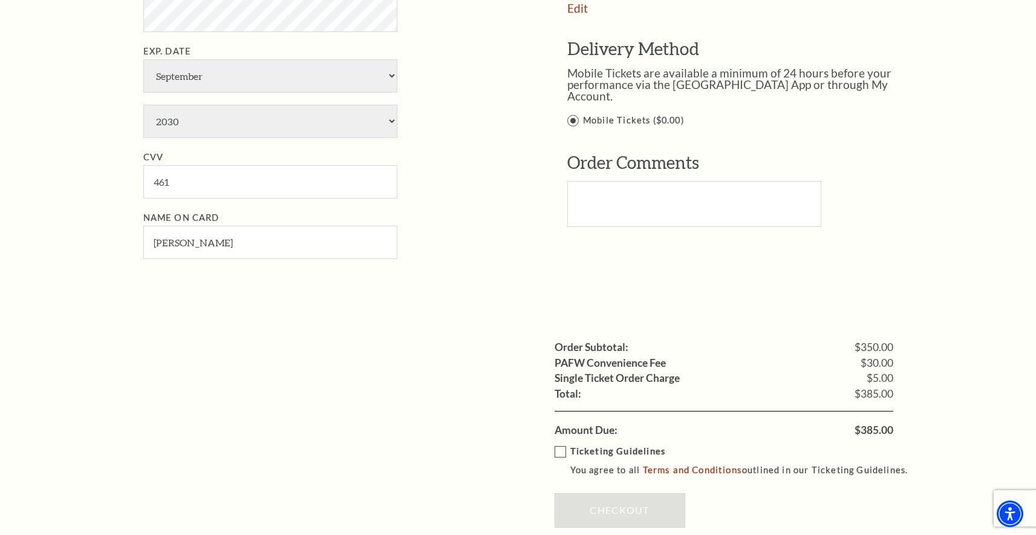
click at [562, 444] on label "Ticketing Guidelines You agree to all Terms and Conditions outlined in our Tick…" at bounding box center [737, 460] width 365 height 33
click at [0, 0] on input "Ticketing Guidelines You agree to all Terms and Conditions outlined in our Tick…" at bounding box center [0, 0] width 0 height 0
click at [618, 493] on link "Checkout" at bounding box center [620, 510] width 131 height 34
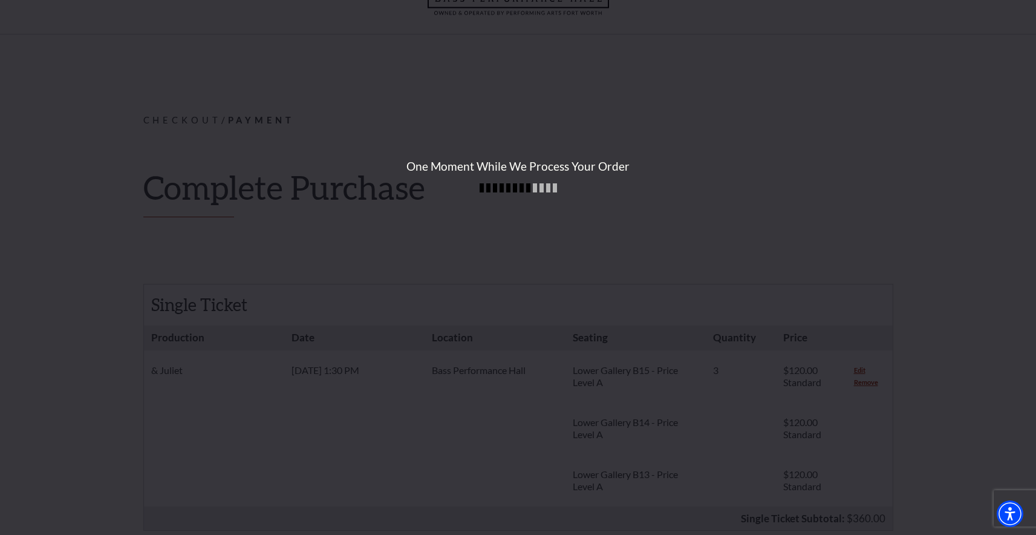
scroll to position [0, 0]
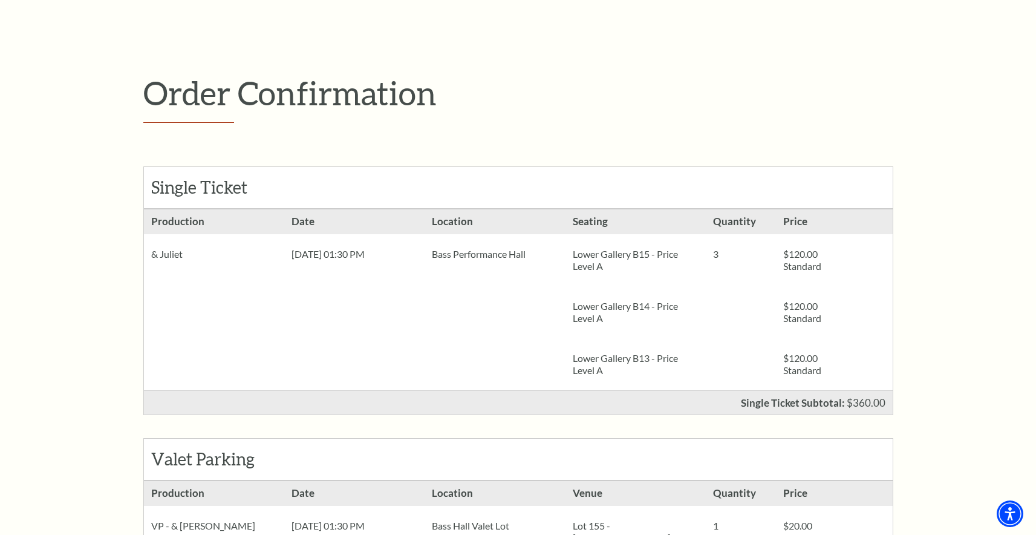
scroll to position [99, 0]
